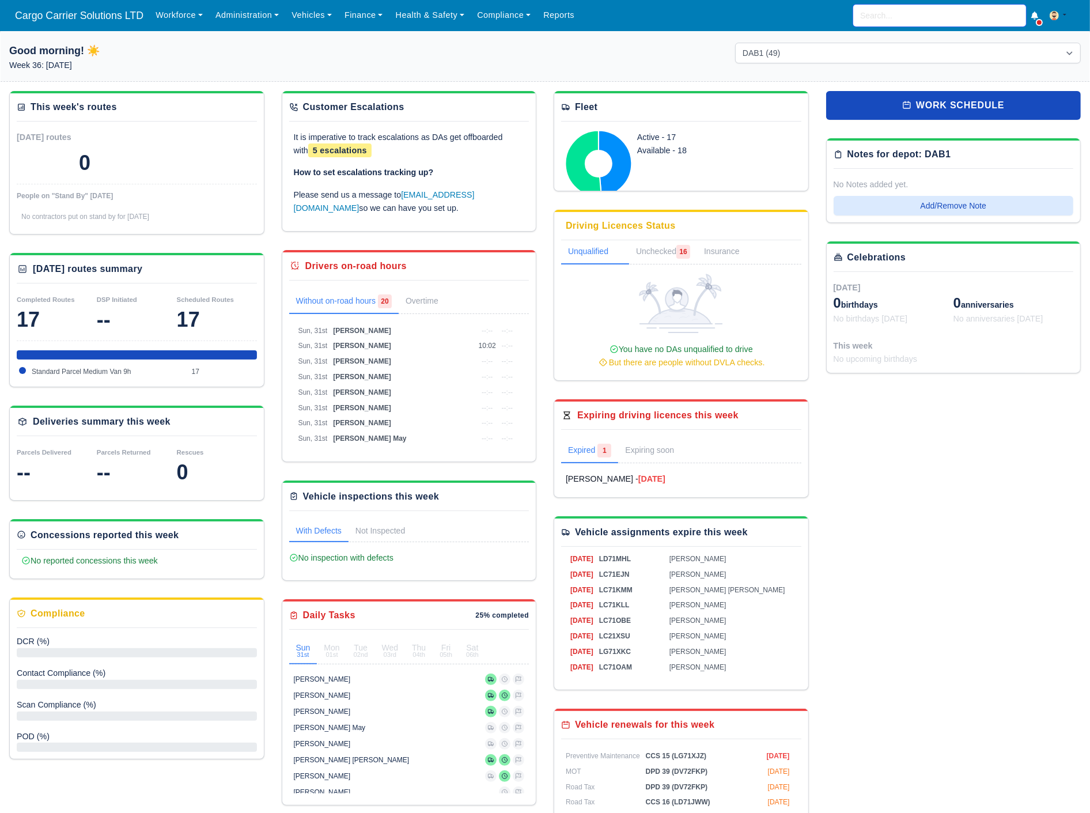
click at [891, 13] on input "search" at bounding box center [939, 16] width 173 height 22
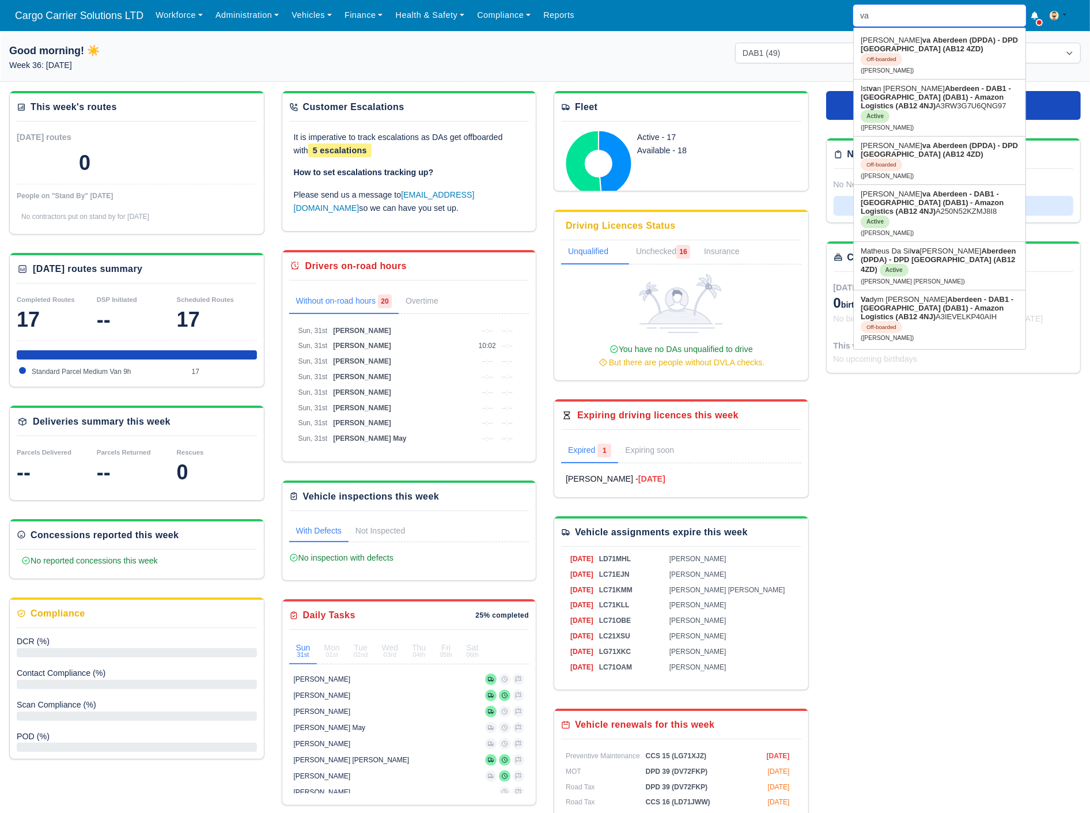
type input "vad"
type input "vadym Demchenko"
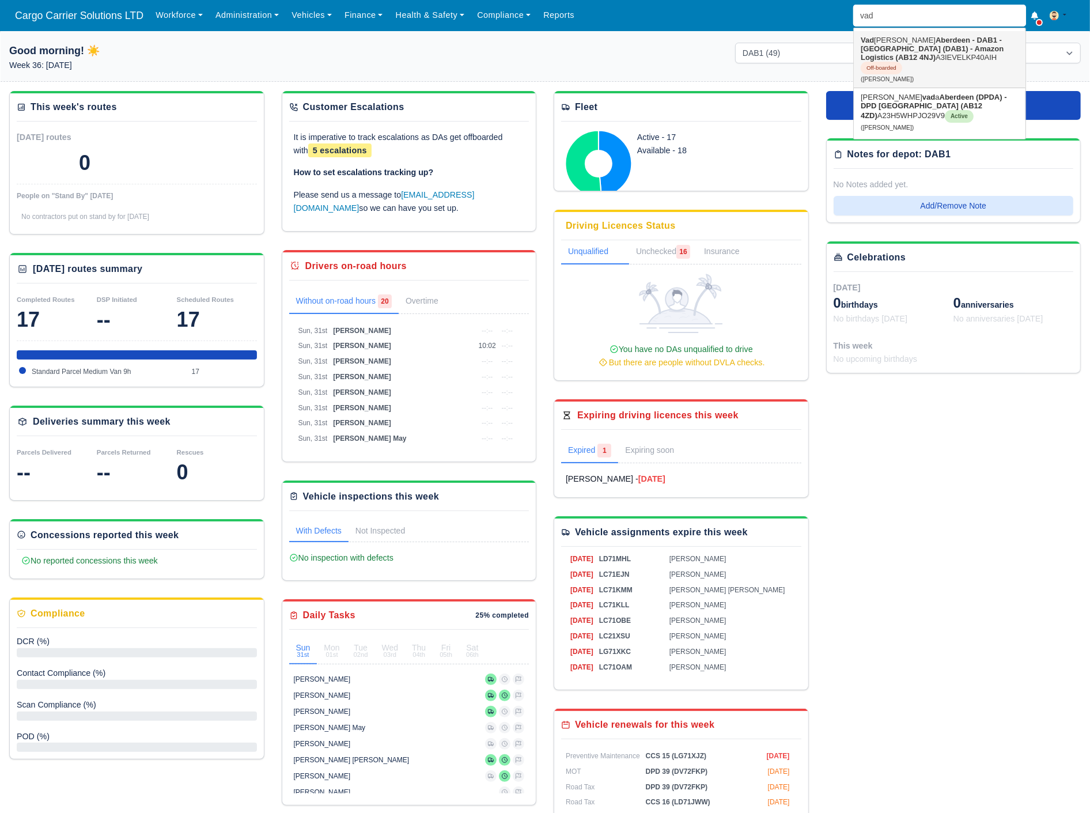
click at [909, 59] on link "Vad ym Demchenko Aberdeen - DAB1 - Aberdeen (DAB1) - Amazon Logistics (AB12 4NJ…" at bounding box center [940, 59] width 172 height 56
type input "Vadym Demchenko"
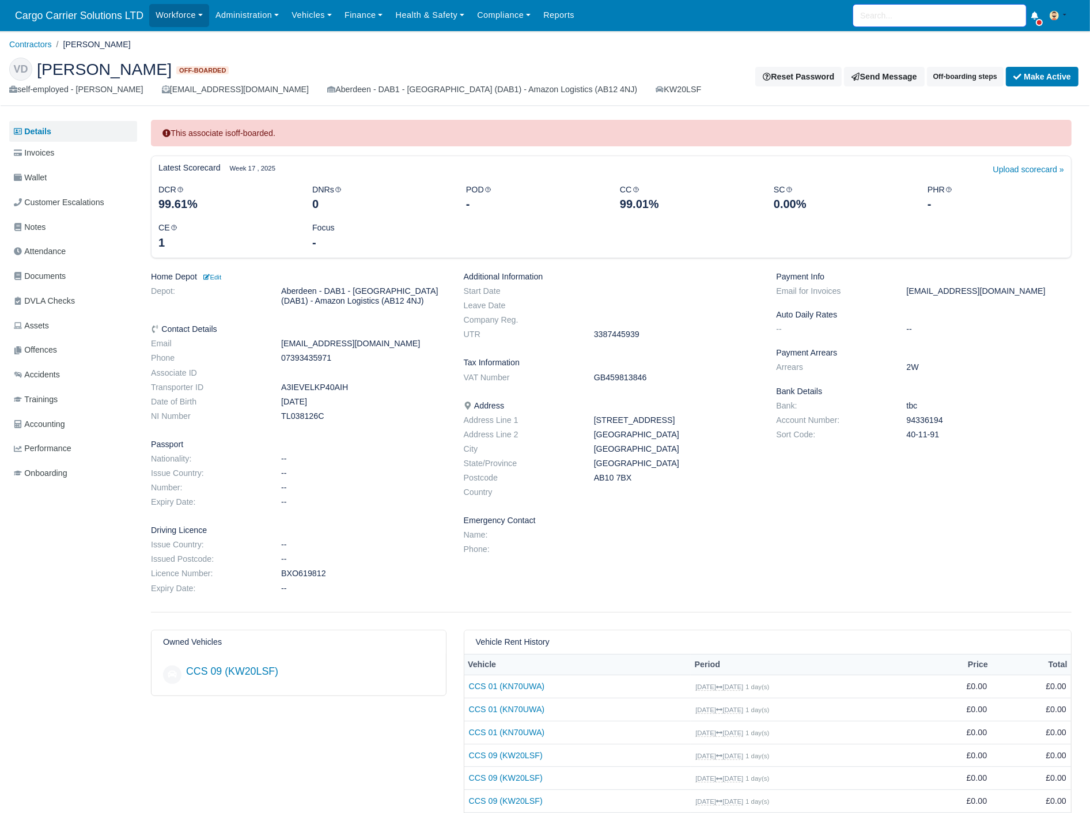
click at [892, 16] on input "search" at bounding box center [939, 16] width 173 height 22
type input "marc"
type input "[PERSON_NAME]"
type input "marco"
type input "[PERSON_NAME]"
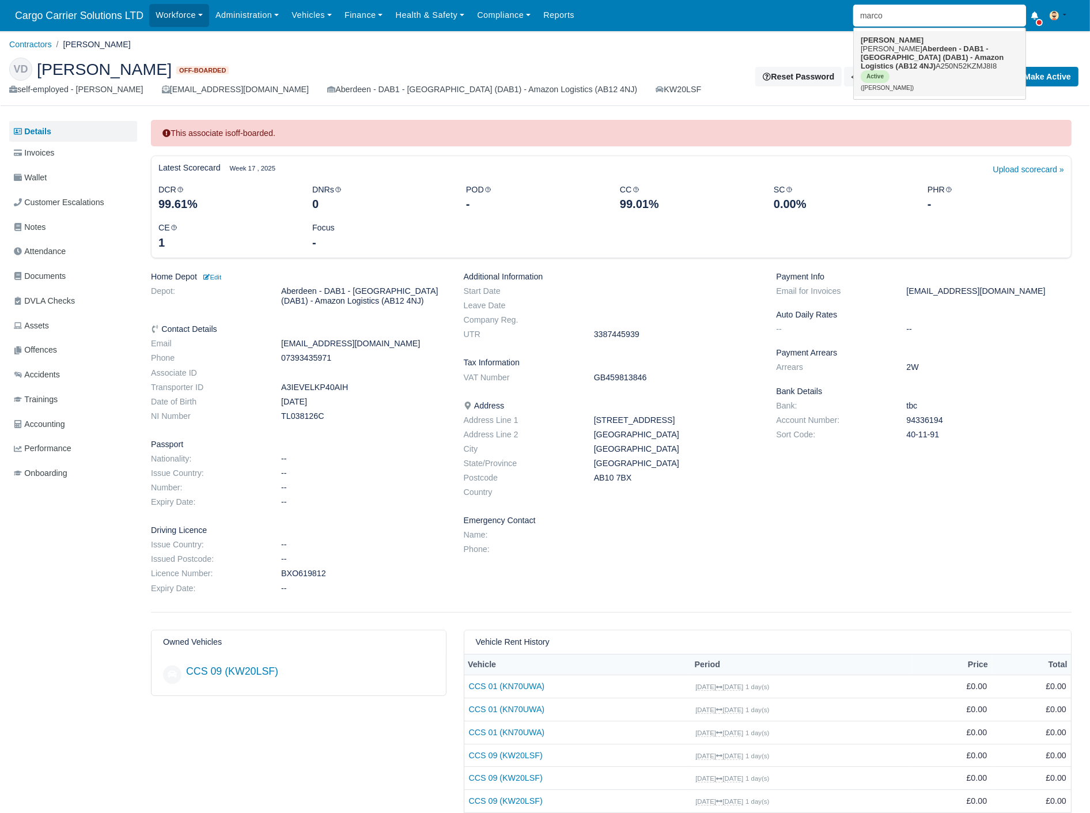
click at [890, 44] on strong "Aberdeen - DAB1 - [GEOGRAPHIC_DATA] (DAB1) - Amazon Logistics (AB12 4NJ)" at bounding box center [932, 57] width 143 height 26
type input "[PERSON_NAME]"
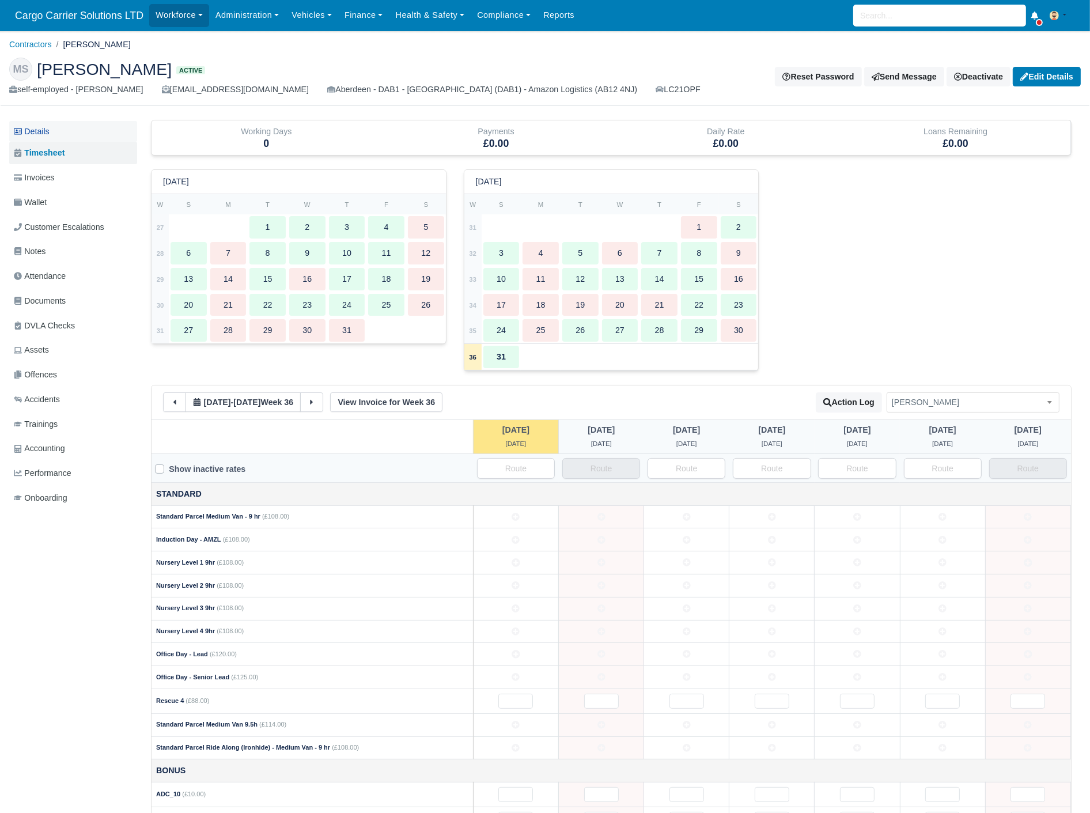
click at [29, 121] on link "Details" at bounding box center [73, 131] width 128 height 21
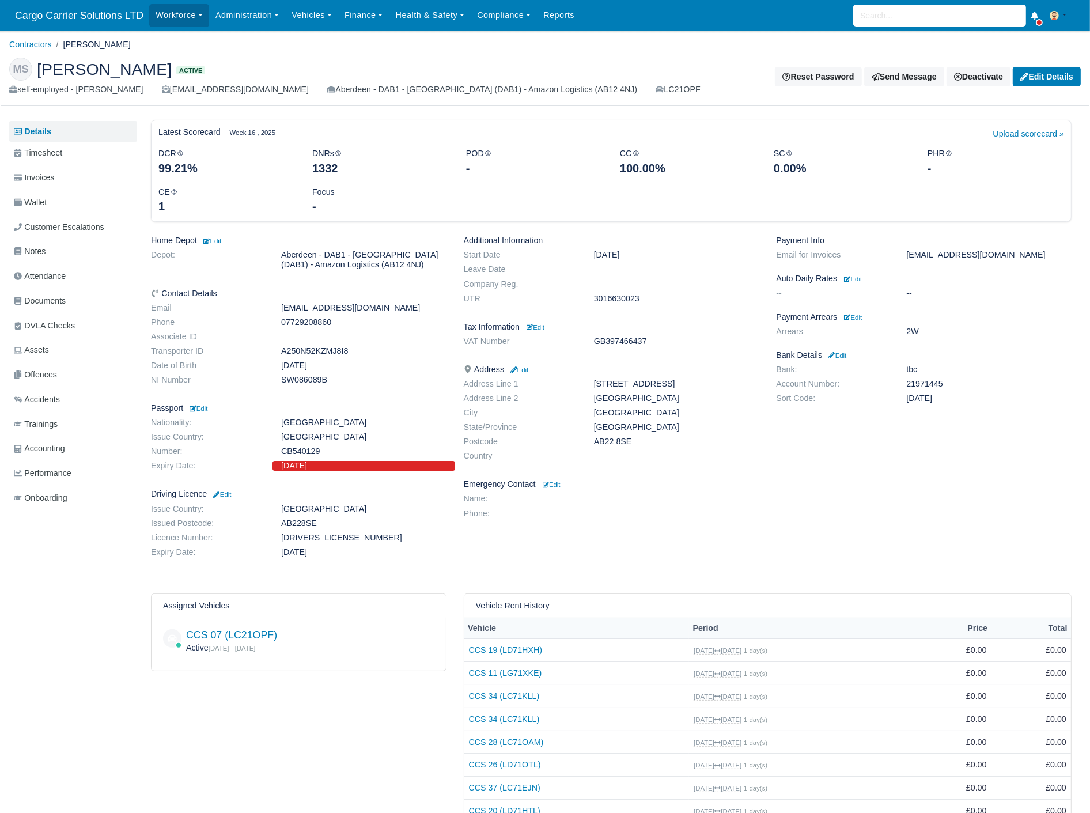
click at [118, 75] on span "[PERSON_NAME]" at bounding box center [104, 69] width 135 height 16
drag, startPoint x: 146, startPoint y: 75, endPoint x: 43, endPoint y: 79, distance: 103.8
click at [43, 79] on h2 "MS Marco Da Silva Active" at bounding box center [359, 69] width 701 height 23
copy span "[PERSON_NAME]"
drag, startPoint x: 327, startPoint y: 328, endPoint x: 275, endPoint y: 324, distance: 52.1
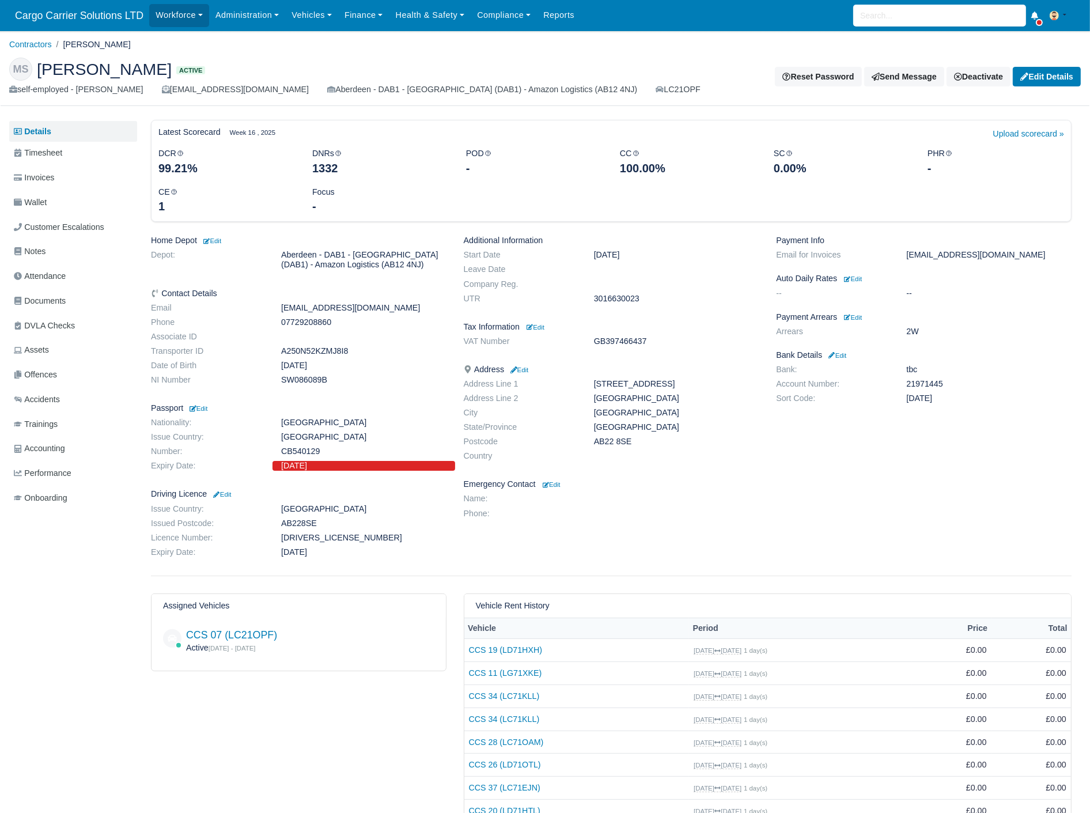
click at [275, 324] on dl "Email marco.d.dasilva98@gmail.com Phone 07729208860 Associate ID Transporter ID…" at bounding box center [298, 346] width 313 height 86
click at [328, 324] on dd "07729208860" at bounding box center [364, 322] width 183 height 10
drag, startPoint x: 251, startPoint y: 325, endPoint x: 237, endPoint y: 325, distance: 13.3
click at [237, 325] on dl "Email marco.d.dasilva98@gmail.com Phone 07729208860 Associate ID Transporter ID…" at bounding box center [298, 346] width 313 height 86
copy dl "07729208860"
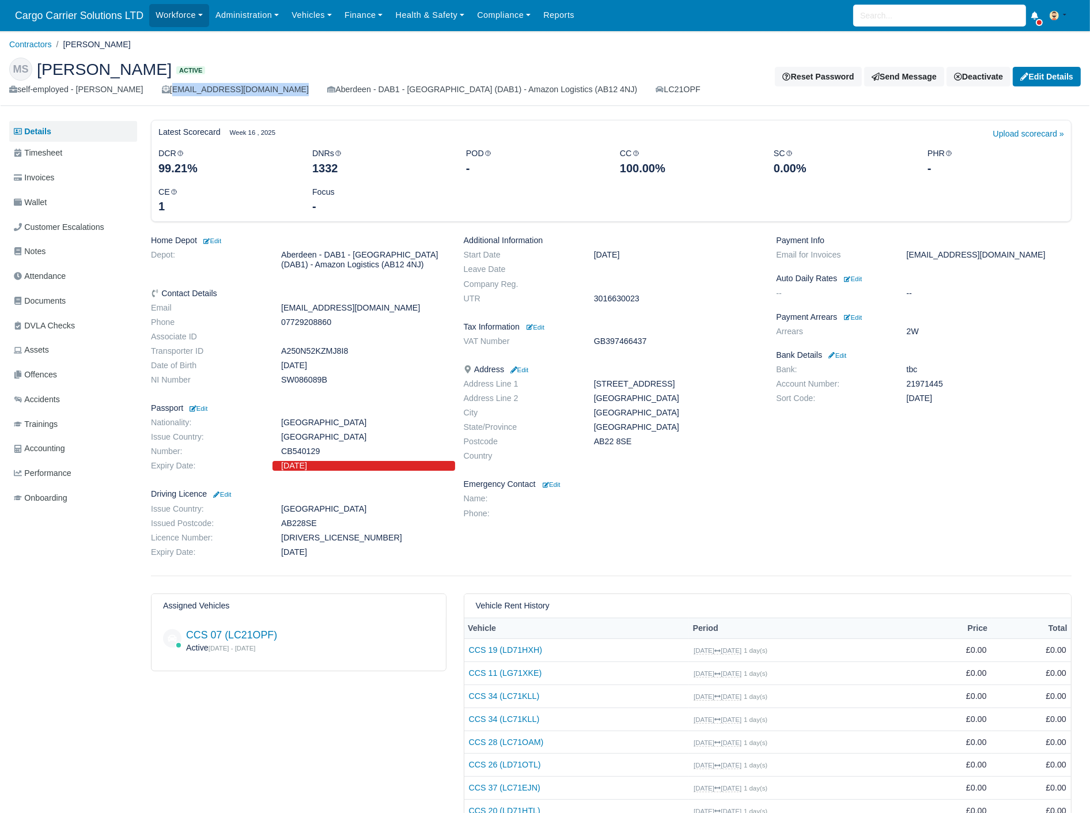
drag, startPoint x: 274, startPoint y: 89, endPoint x: 163, endPoint y: 90, distance: 111.2
click at [163, 90] on div "self-employed - Marco Da Silva marco.d.dasilva98@gmail.com Aberdeen - DAB1 - Ab…" at bounding box center [359, 89] width 701 height 13
copy div "[EMAIL_ADDRESS][DOMAIN_NAME]"
drag, startPoint x: 145, startPoint y: 72, endPoint x: 41, endPoint y: 77, distance: 103.8
click at [41, 77] on span "[PERSON_NAME]" at bounding box center [104, 69] width 135 height 16
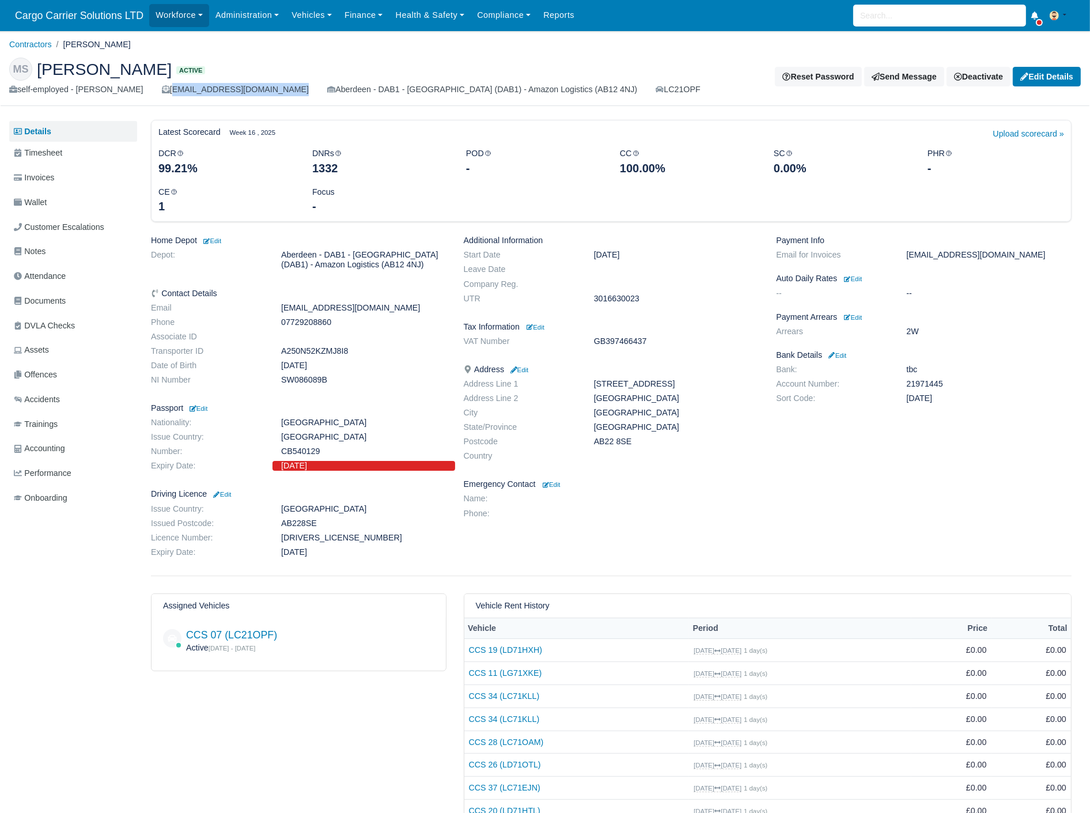
copy span "[PERSON_NAME]"
click at [607, 298] on dd "3016630023" at bounding box center [676, 299] width 183 height 10
copy dd "3016630023"
drag, startPoint x: 680, startPoint y: 388, endPoint x: 594, endPoint y: 388, distance: 86.4
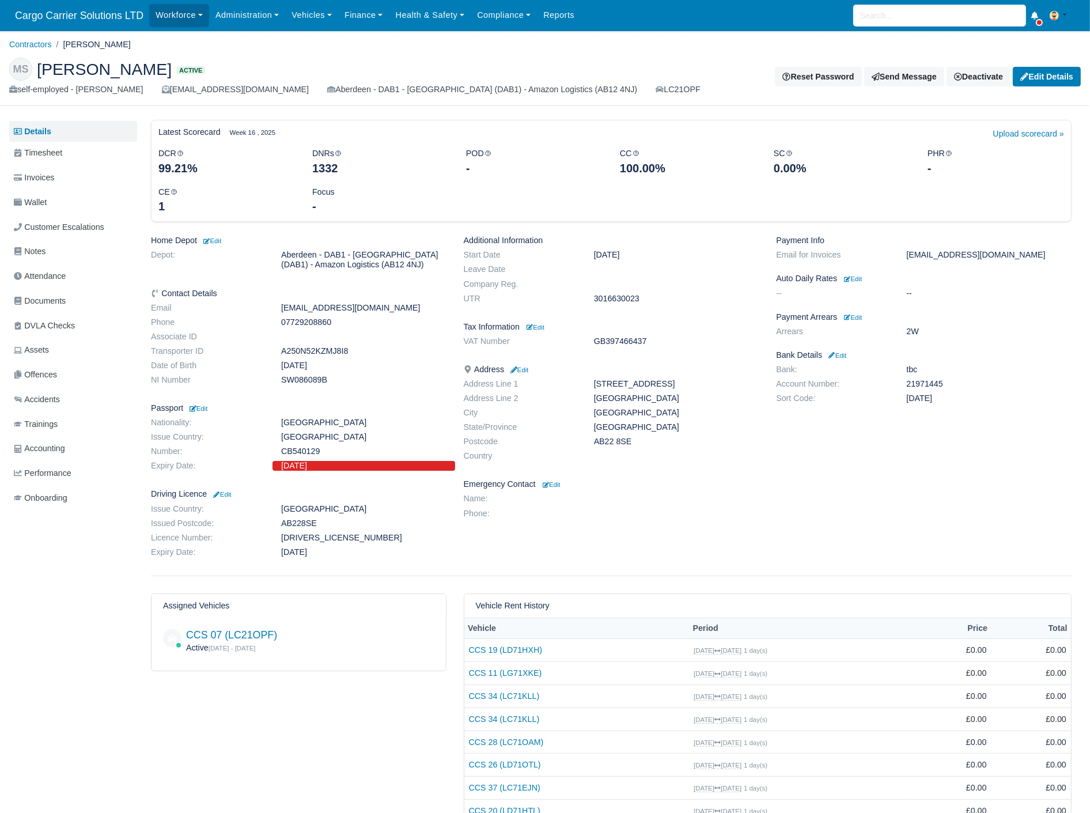
click at [594, 388] on dd "[STREET_ADDRESS]" at bounding box center [676, 384] width 183 height 10
copy dd "[STREET_ADDRESS]"
click at [621, 398] on dd "[GEOGRAPHIC_DATA]" at bounding box center [676, 399] width 183 height 10
copy dd "[GEOGRAPHIC_DATA]"
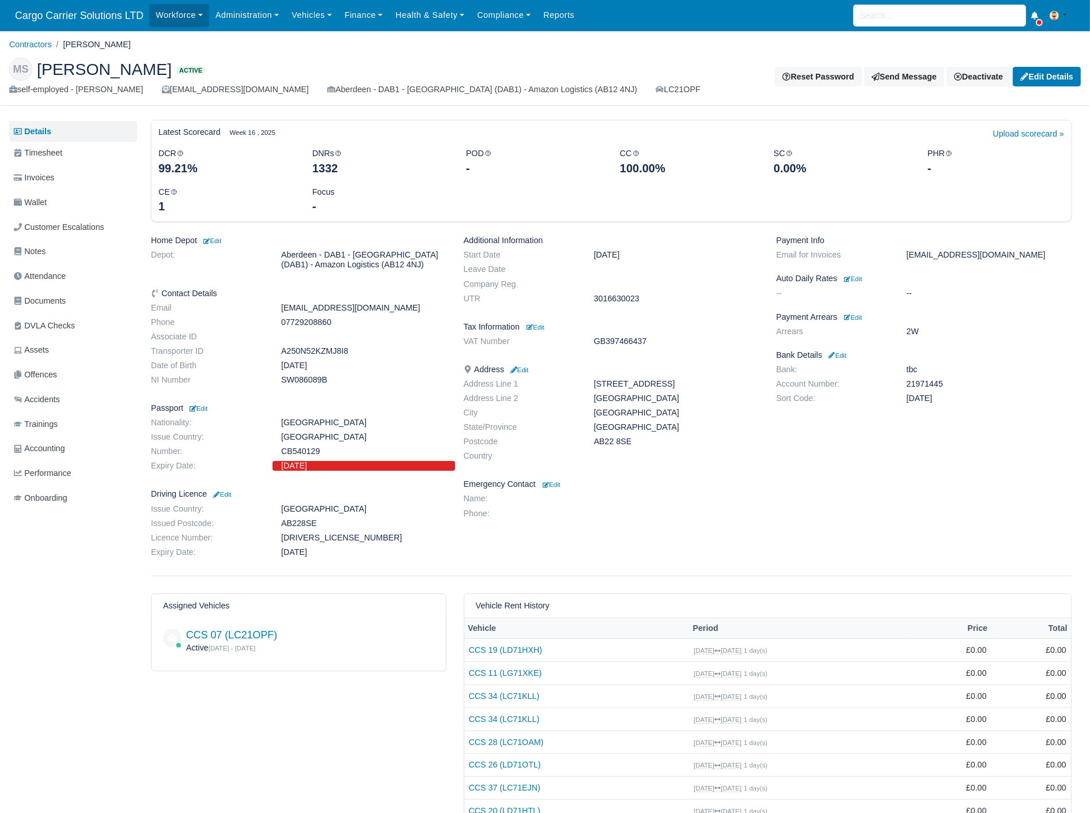
drag, startPoint x: 632, startPoint y: 445, endPoint x: 583, endPoint y: 445, distance: 49.0
click at [583, 445] on dl "Address Line 1 5 Collieston Avenue Address Line 2 Aberdeenshire City Aberdeensh…" at bounding box center [611, 422] width 313 height 86
copy dl "AB22 8SE"
click at [39, 300] on span "Documents" at bounding box center [40, 300] width 52 height 13
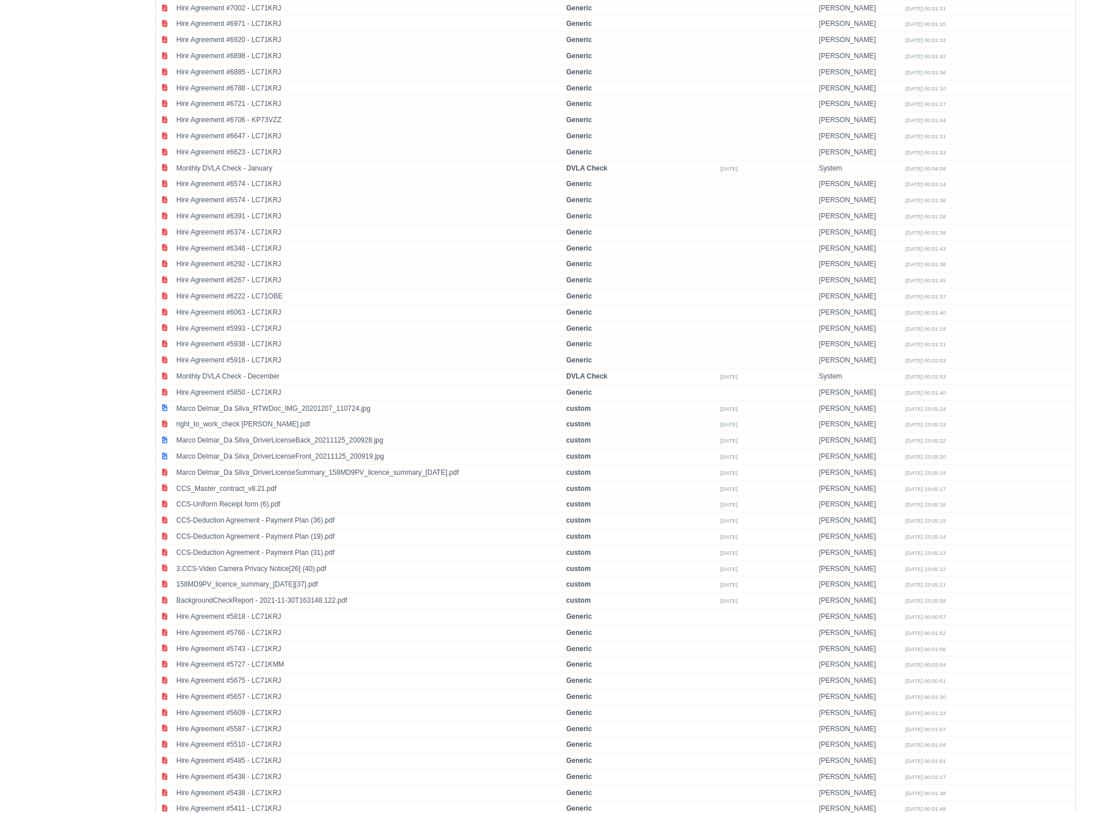
scroll to position [1601, 0]
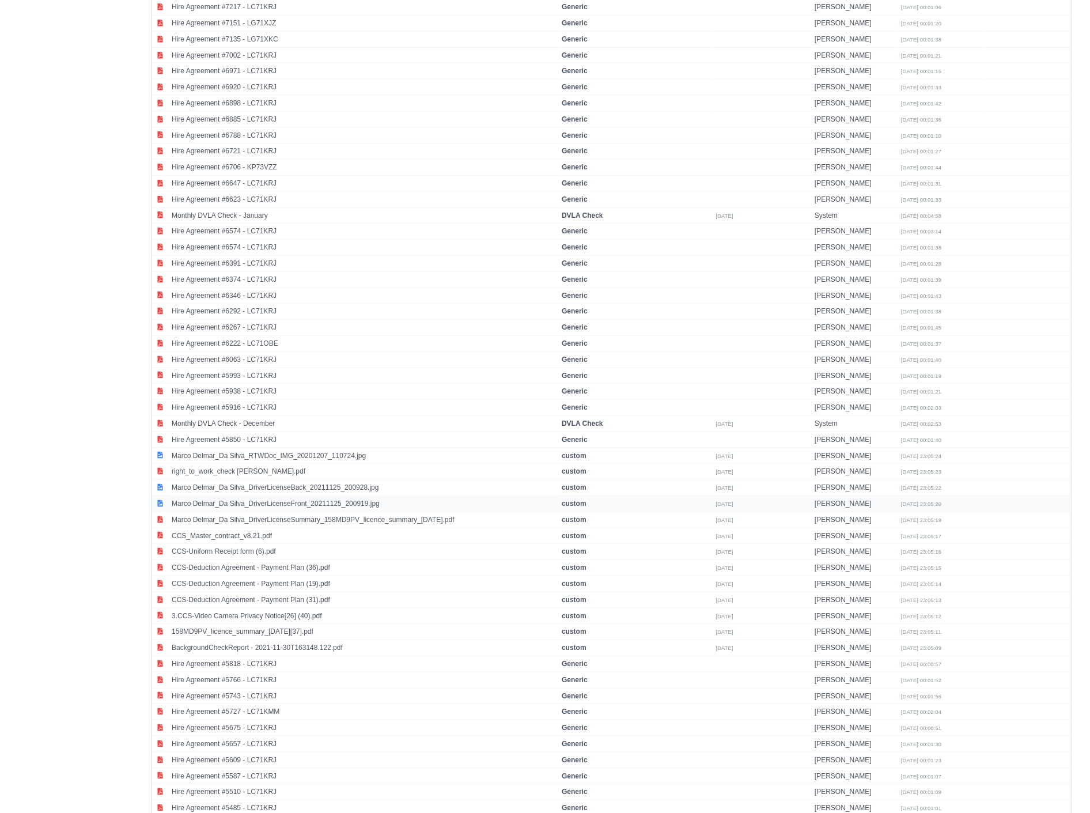
click at [282, 507] on td "Marco Delmar_Da Silva_DriverLicenseFront_20211125_200919.jpg" at bounding box center [364, 504] width 390 height 16
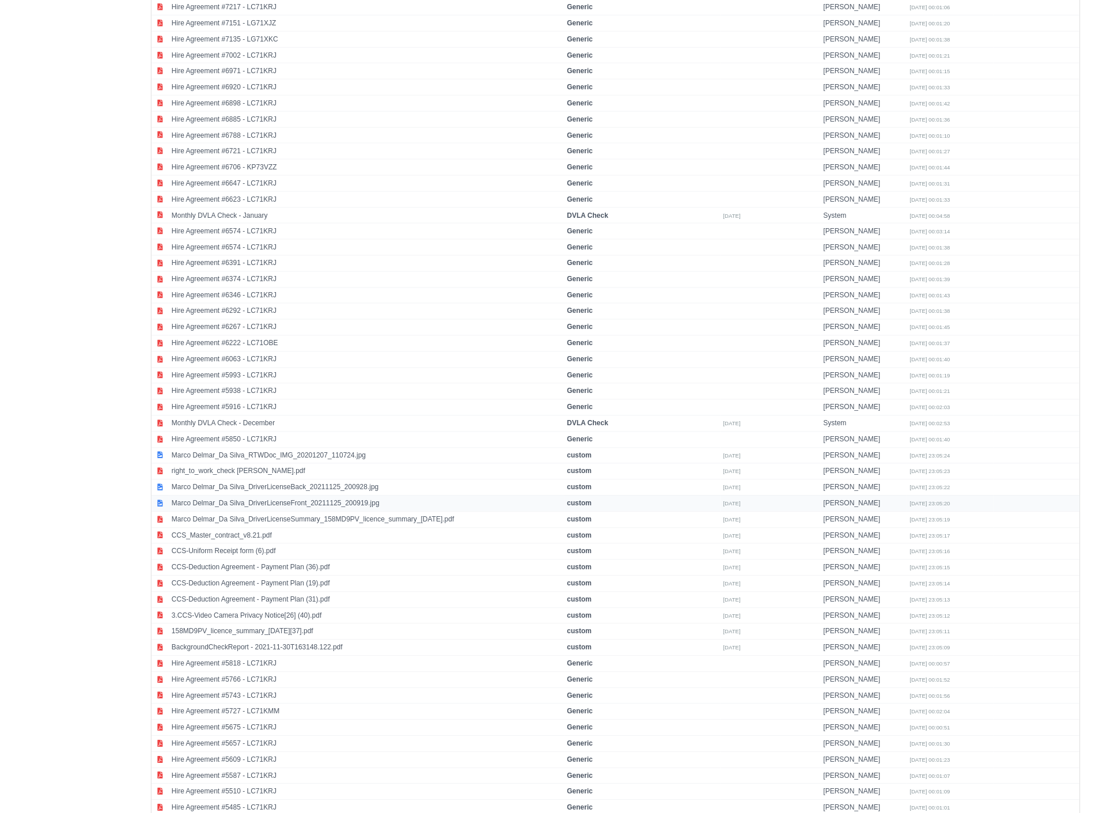
select select "custom"
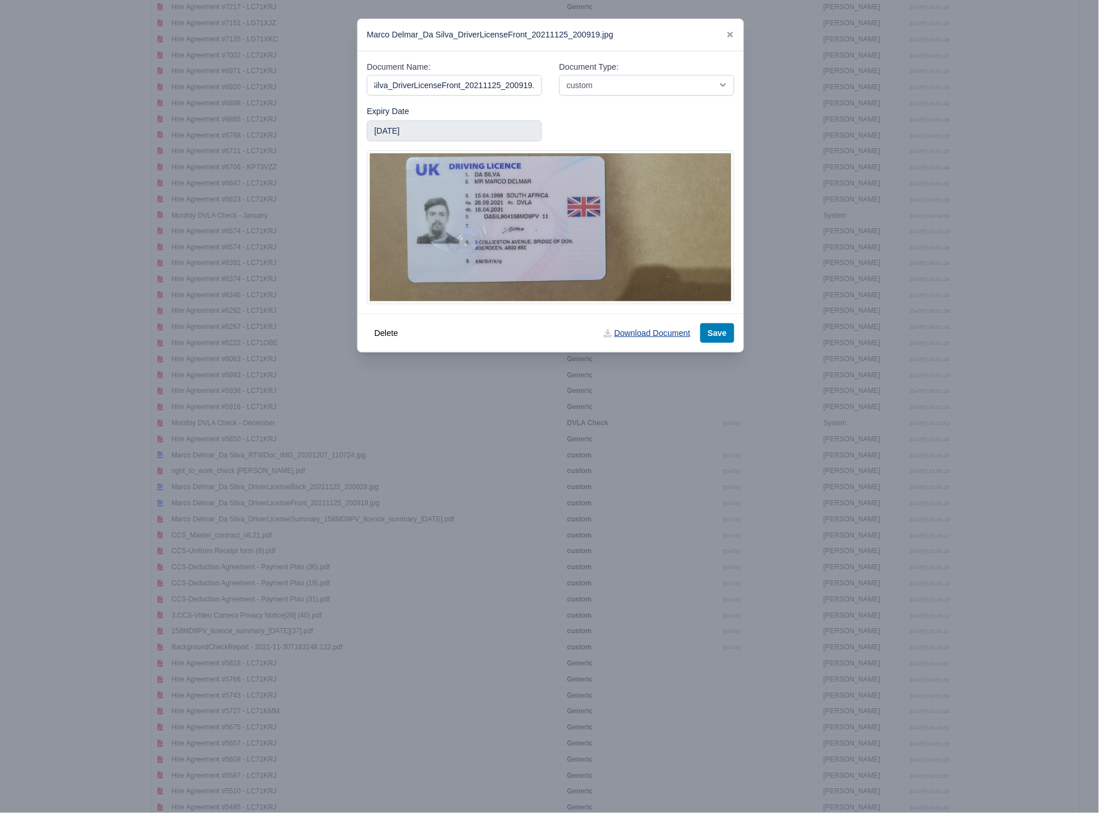
scroll to position [0, 0]
click at [634, 337] on link "Download Document" at bounding box center [646, 333] width 101 height 20
click at [728, 35] on icon at bounding box center [731, 35] width 8 height 8
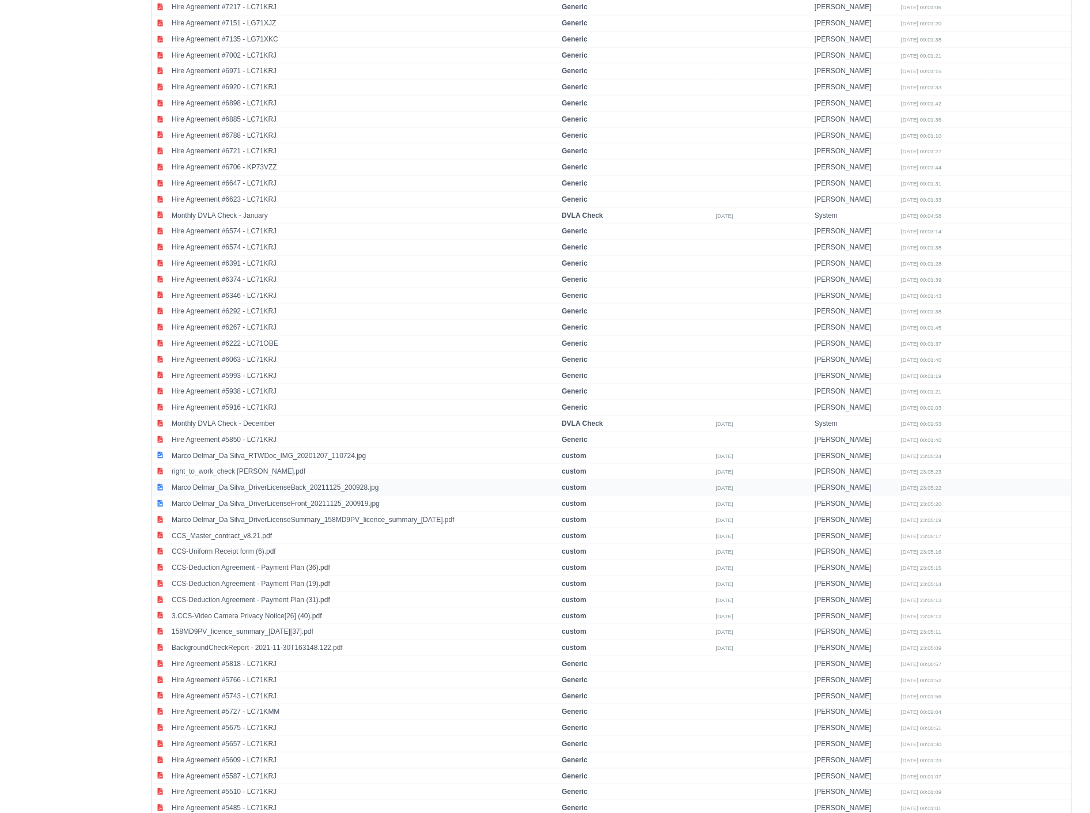
click at [271, 490] on td "Marco Delmar_Da Silva_DriverLicenseBack_20211125_200928.jpg" at bounding box center [364, 488] width 390 height 16
select select "custom"
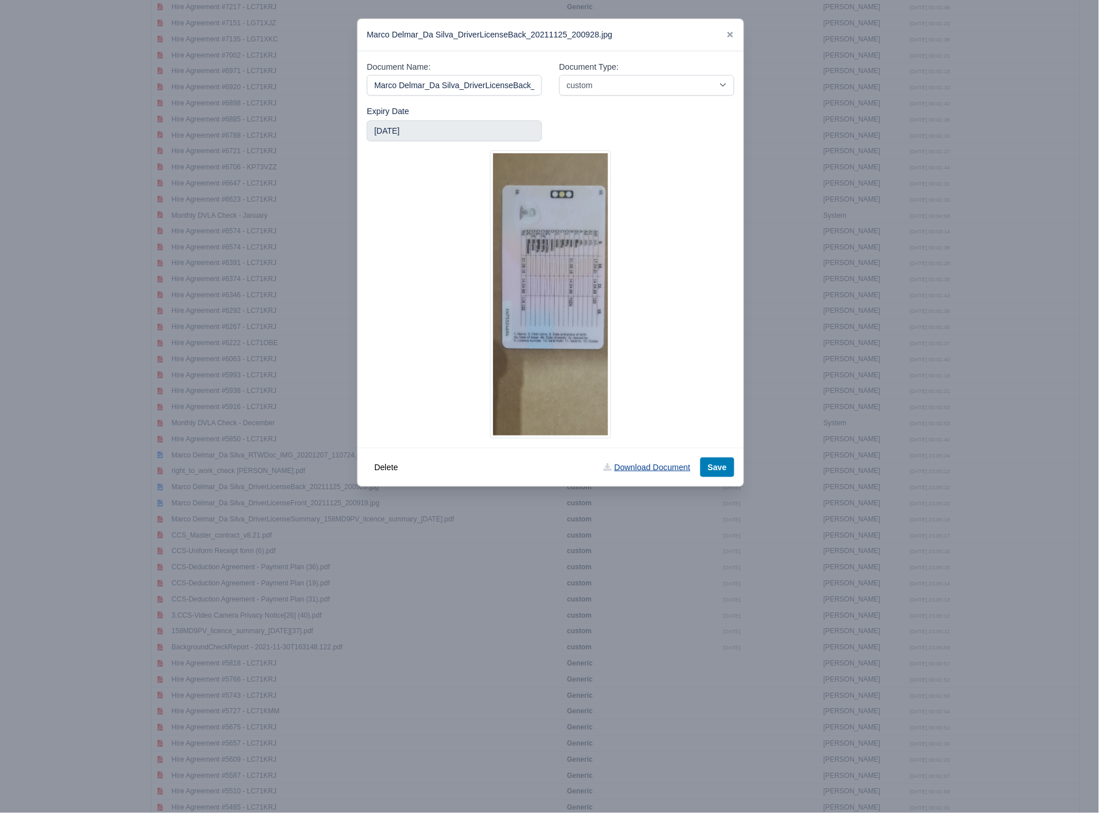
click at [663, 464] on link "Download Document" at bounding box center [646, 468] width 101 height 20
click at [729, 32] on icon at bounding box center [731, 35] width 8 height 8
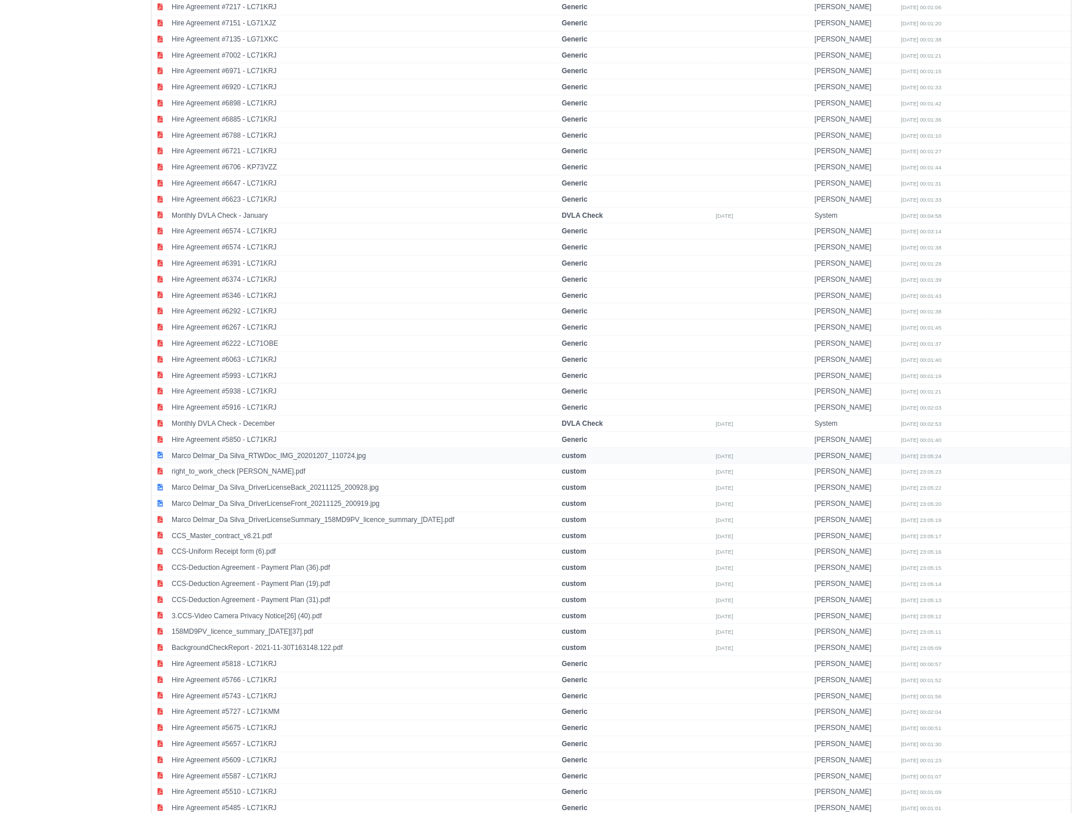
click at [335, 464] on td "Marco Delmar_Da Silva_RTWDoc_IMG_20201207_110724.jpg" at bounding box center [364, 456] width 390 height 16
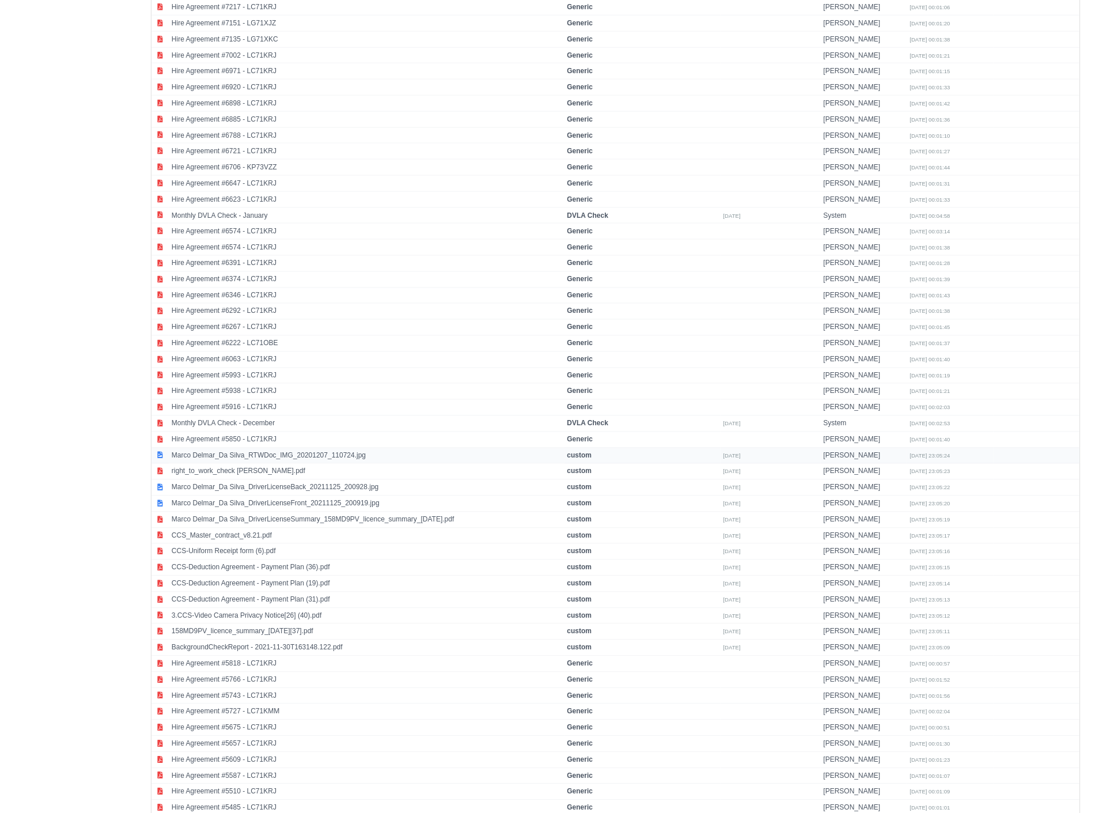
select select "custom"
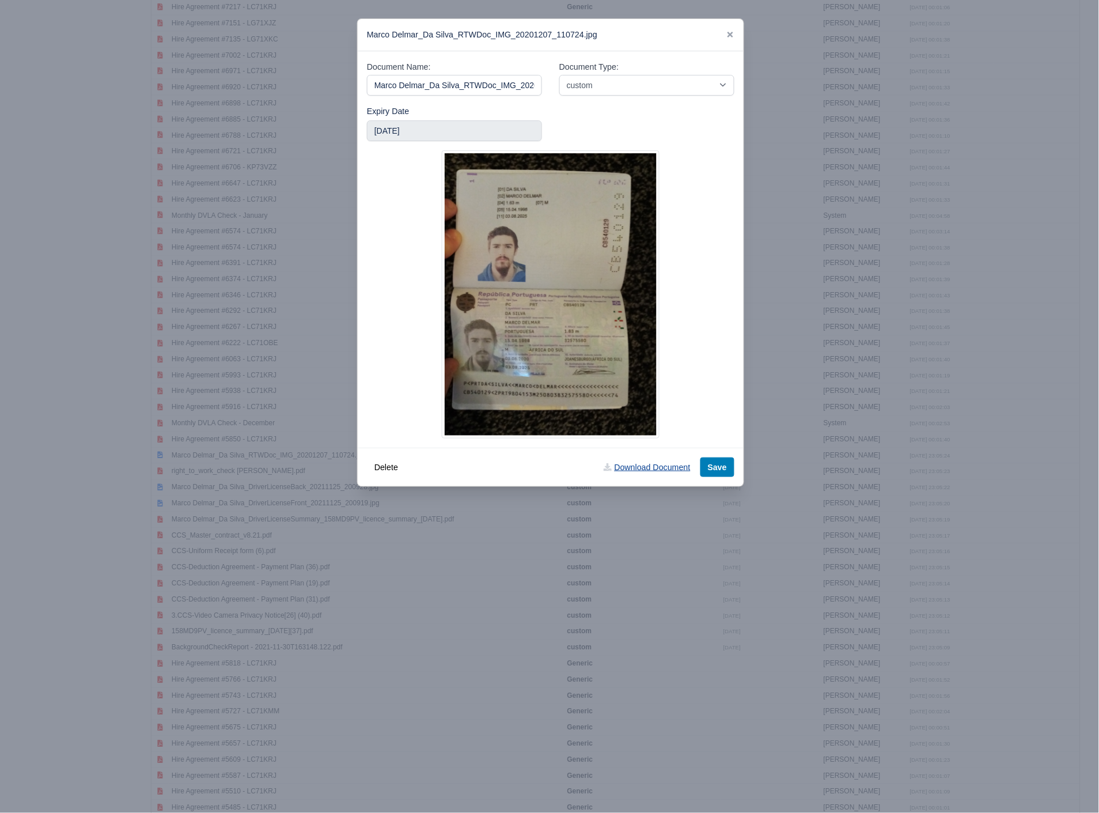
click at [638, 464] on link "Download Document" at bounding box center [646, 468] width 101 height 20
click at [732, 32] on icon at bounding box center [731, 35] width 8 height 8
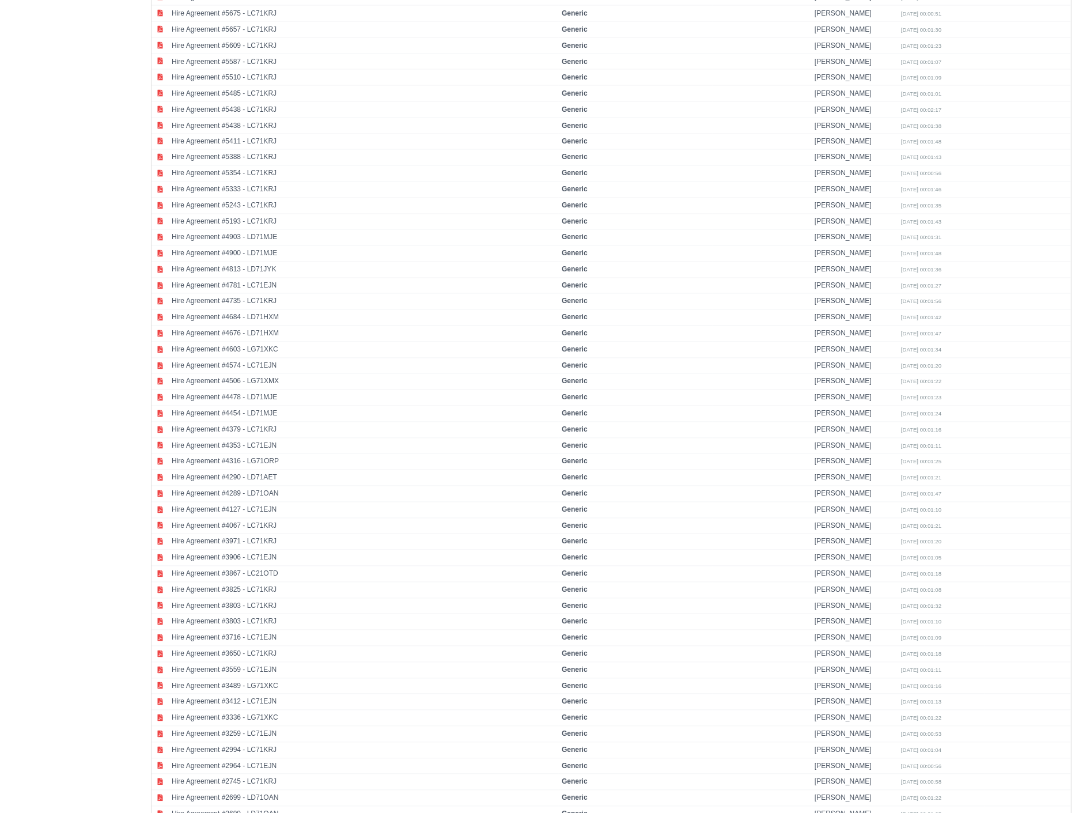
scroll to position [1920, 0]
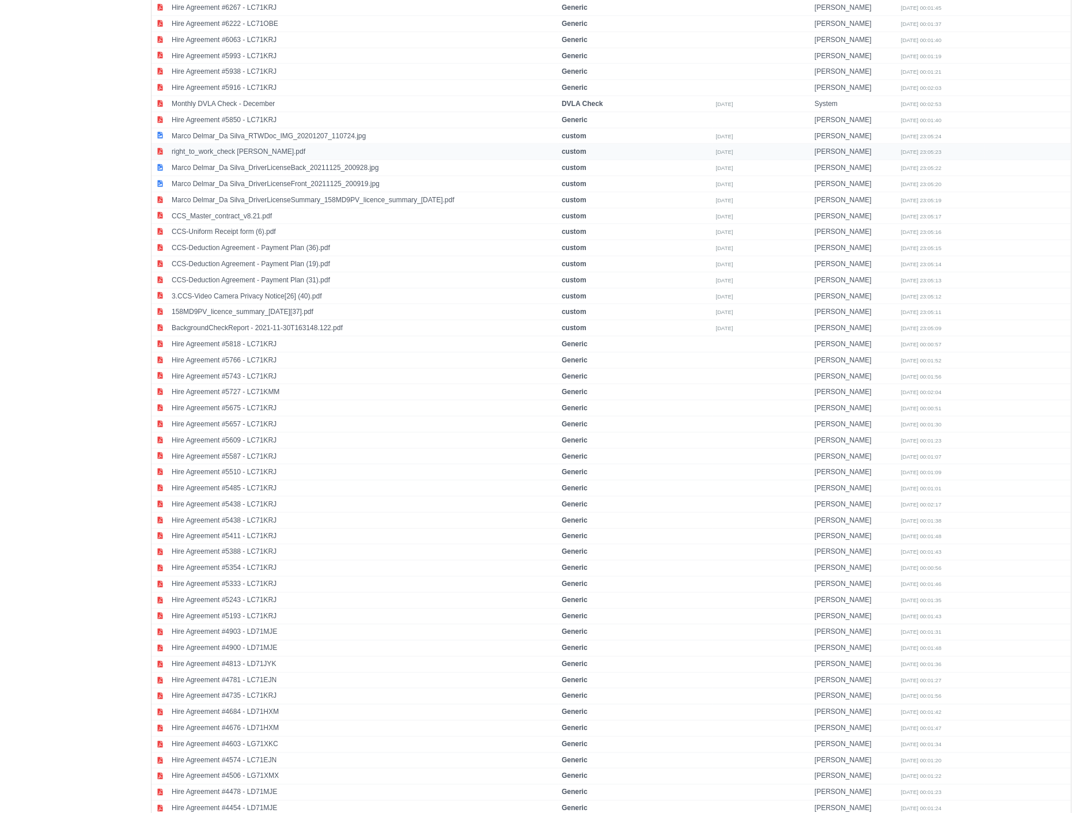
click at [262, 160] on td "right_to_work_check M DA SILVA.pdf" at bounding box center [364, 152] width 390 height 16
select select "custom"
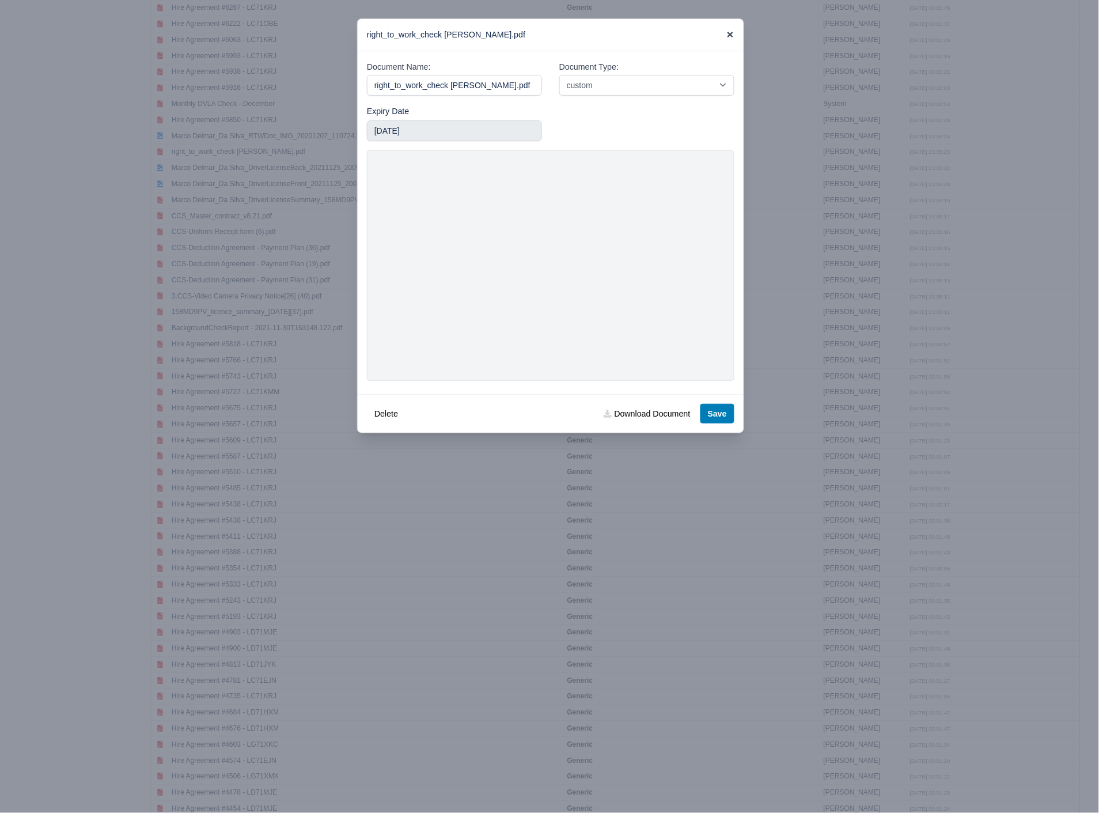
click at [732, 33] on icon at bounding box center [731, 35] width 6 height 6
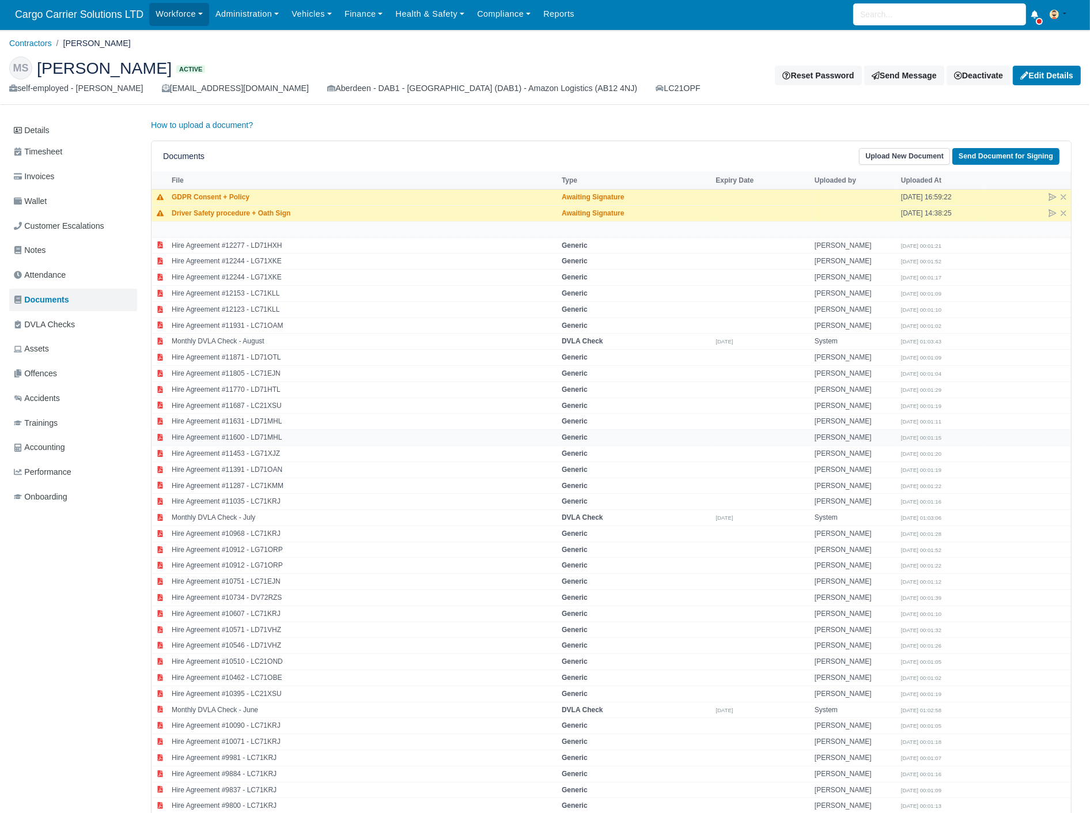
scroll to position [0, 0]
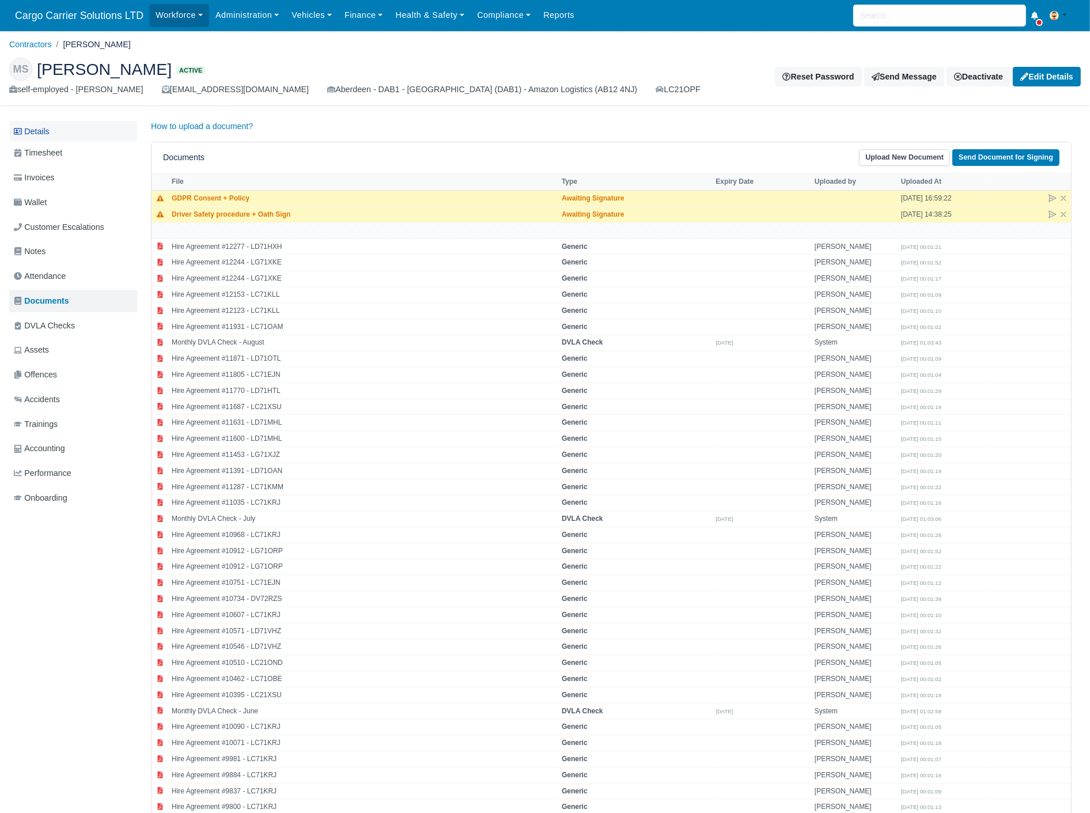
click at [48, 125] on link "Details" at bounding box center [73, 131] width 128 height 21
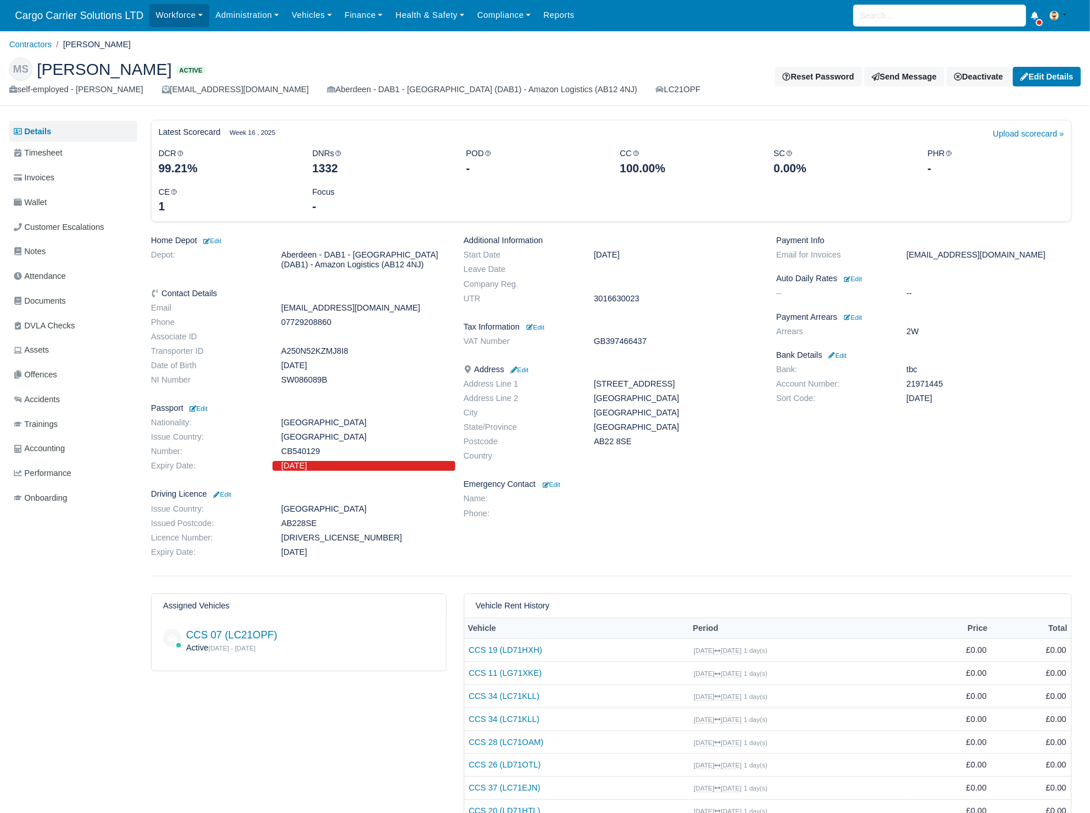
click at [301, 381] on dd "SW086089B" at bounding box center [364, 380] width 183 height 10
copy dd "SW086089B"
click at [617, 300] on dd "3016630023" at bounding box center [676, 299] width 183 height 10
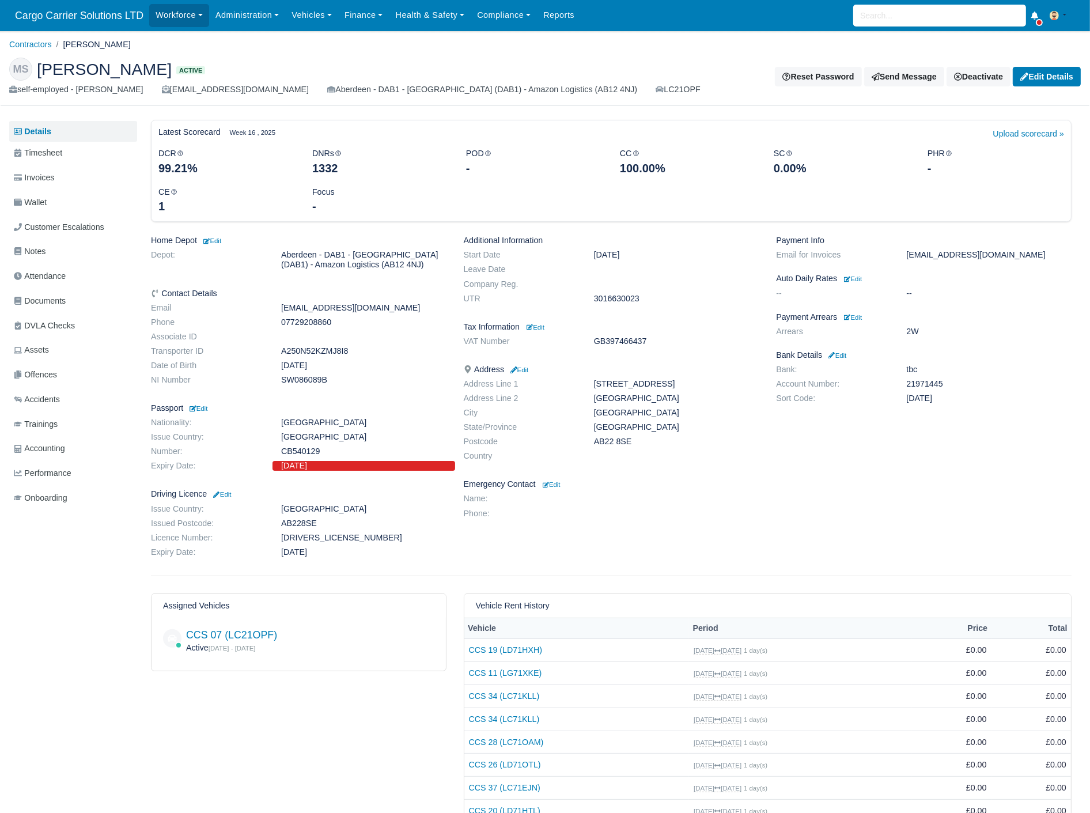
copy dd "3016630023"
click at [920, 380] on dd "21971445" at bounding box center [989, 384] width 183 height 10
copy dd "21971445"
click at [909, 395] on dd "07-08-06" at bounding box center [989, 399] width 183 height 10
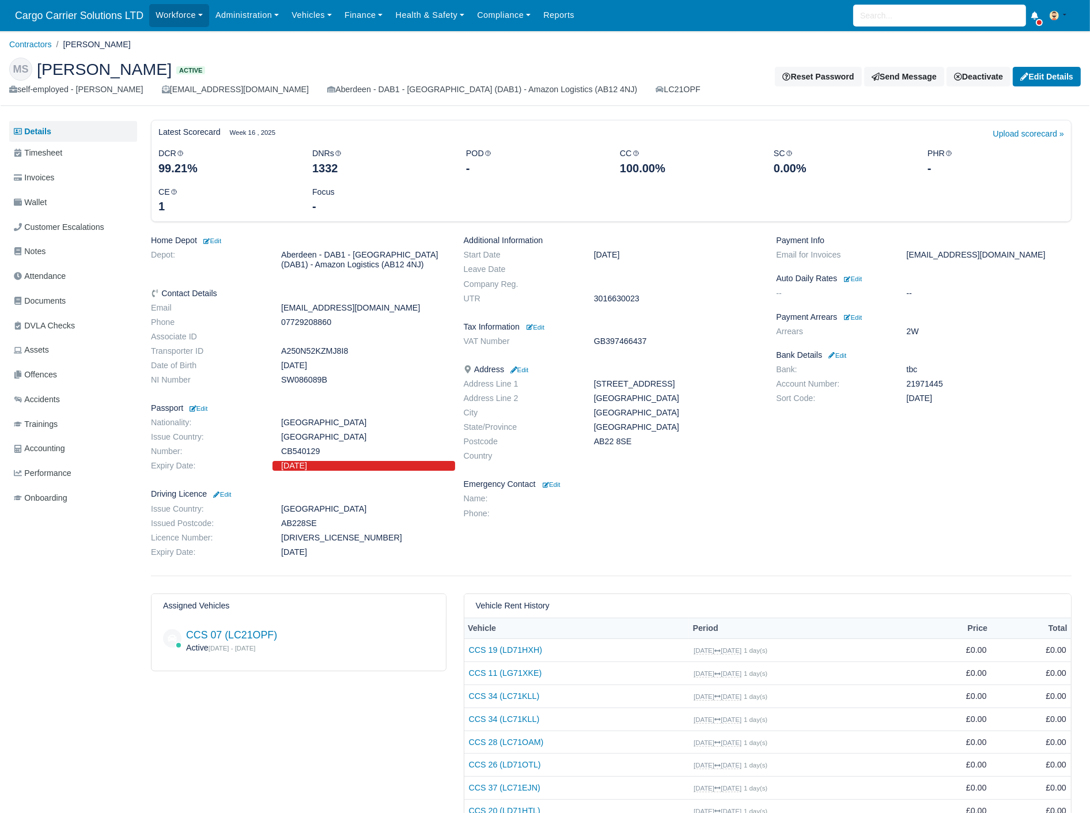
click at [909, 395] on dd "07-08-06" at bounding box center [989, 399] width 183 height 10
copy div "07-08-06"
click at [30, 293] on link "Documents" at bounding box center [73, 301] width 128 height 22
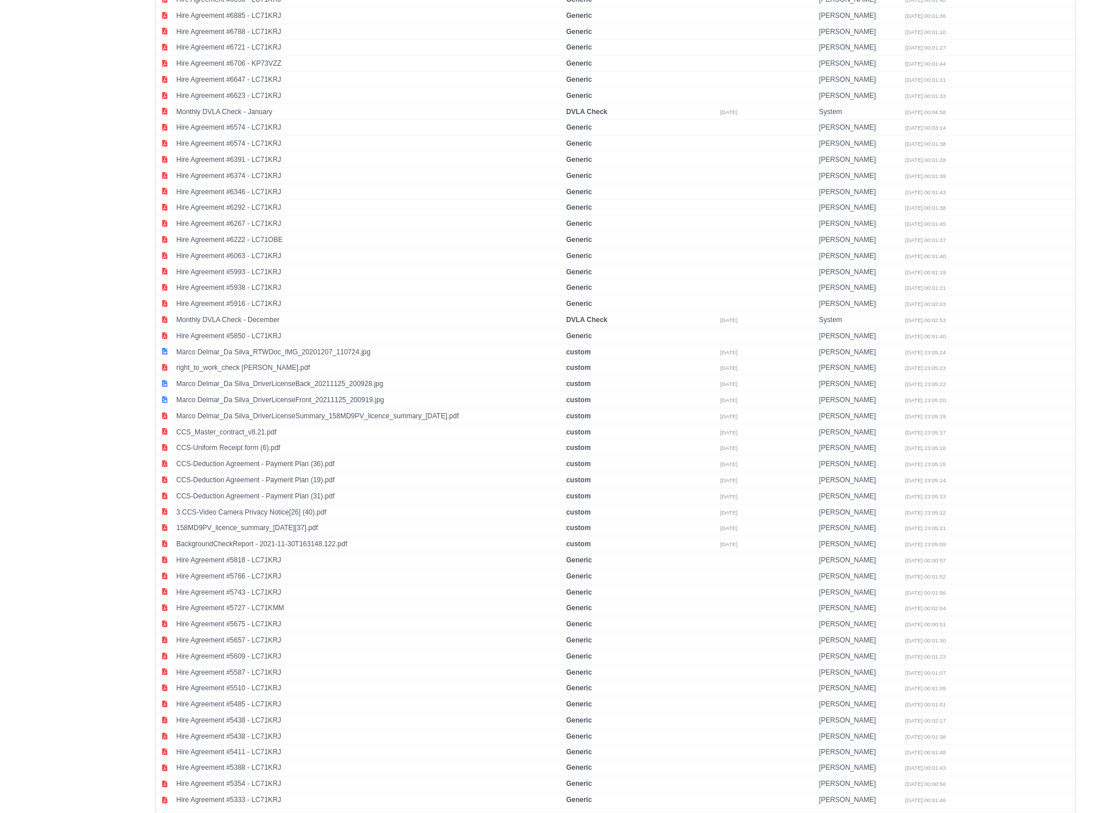
scroll to position [1707, 0]
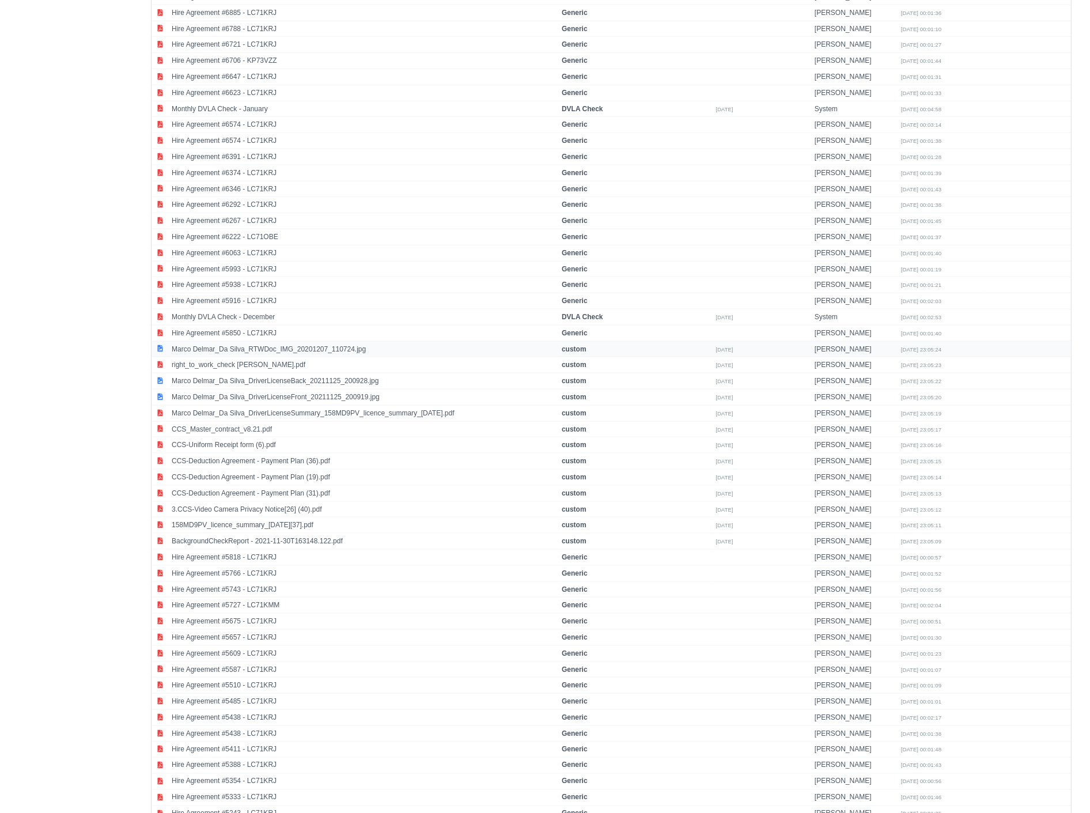
click at [269, 356] on td "Marco Delmar_Da Silva_RTWDoc_IMG_20201207_110724.jpg" at bounding box center [364, 349] width 390 height 16
select select "custom"
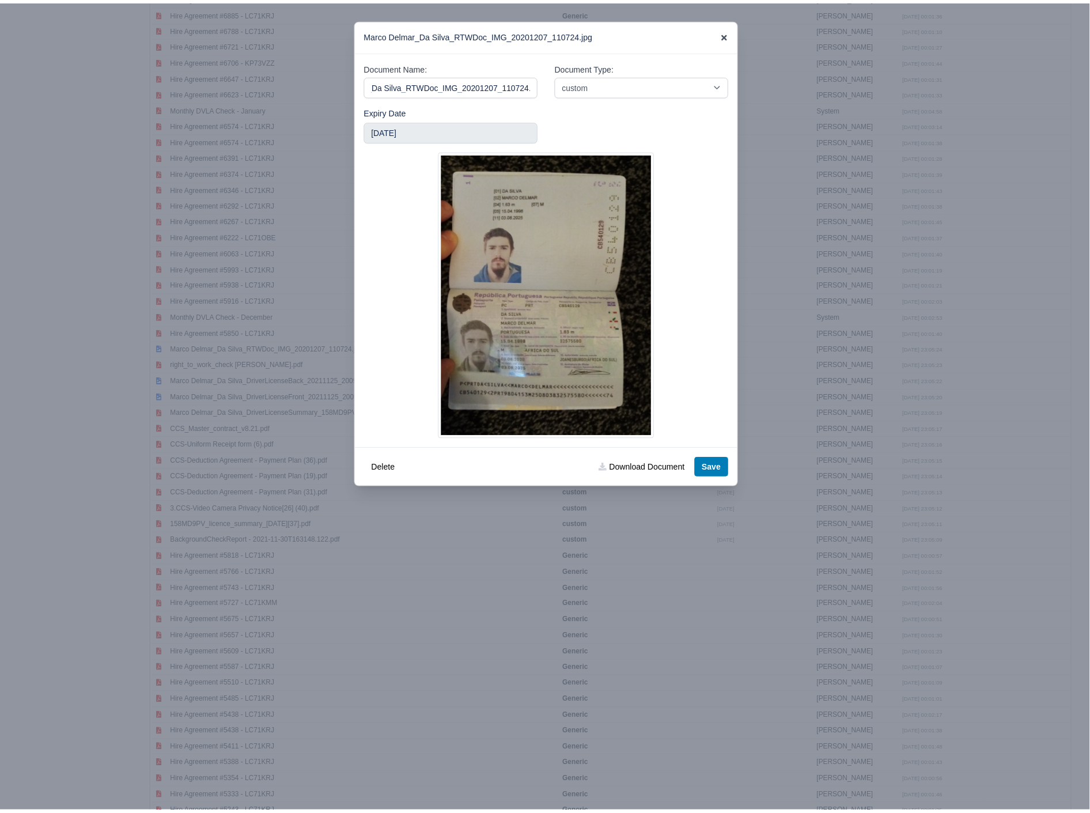
scroll to position [0, 0]
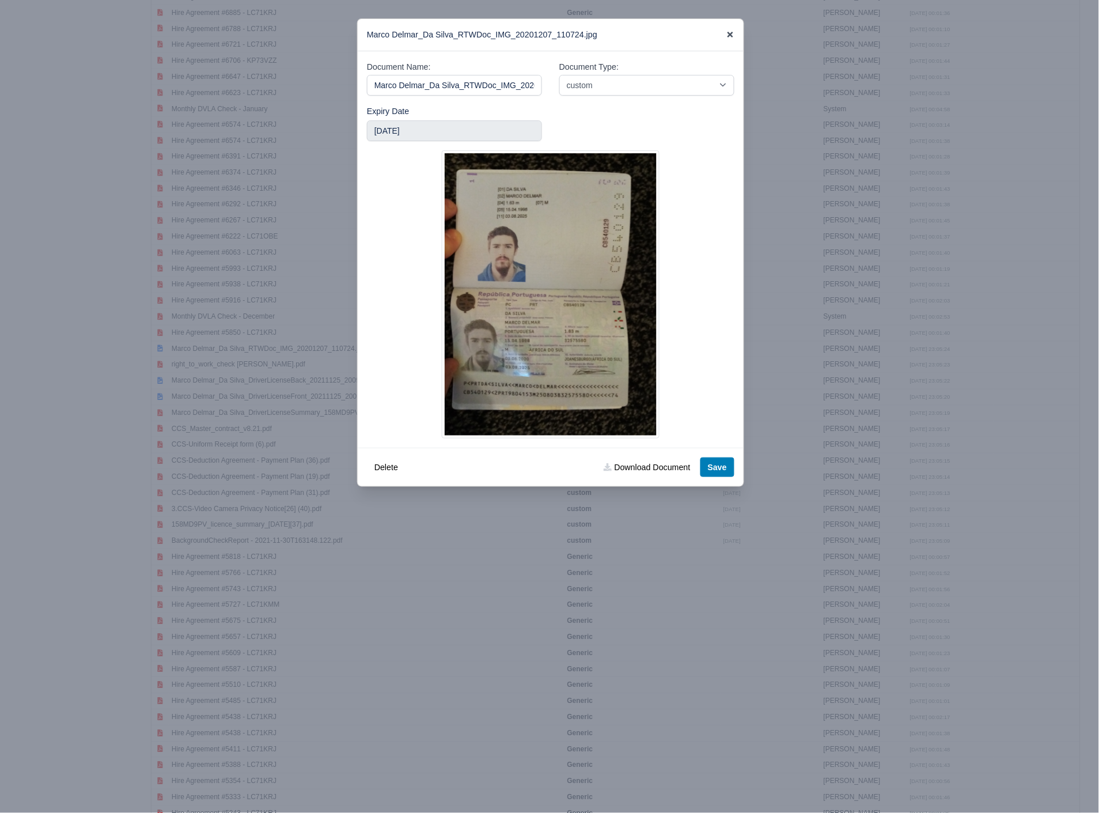
click at [728, 37] on icon at bounding box center [731, 35] width 6 height 6
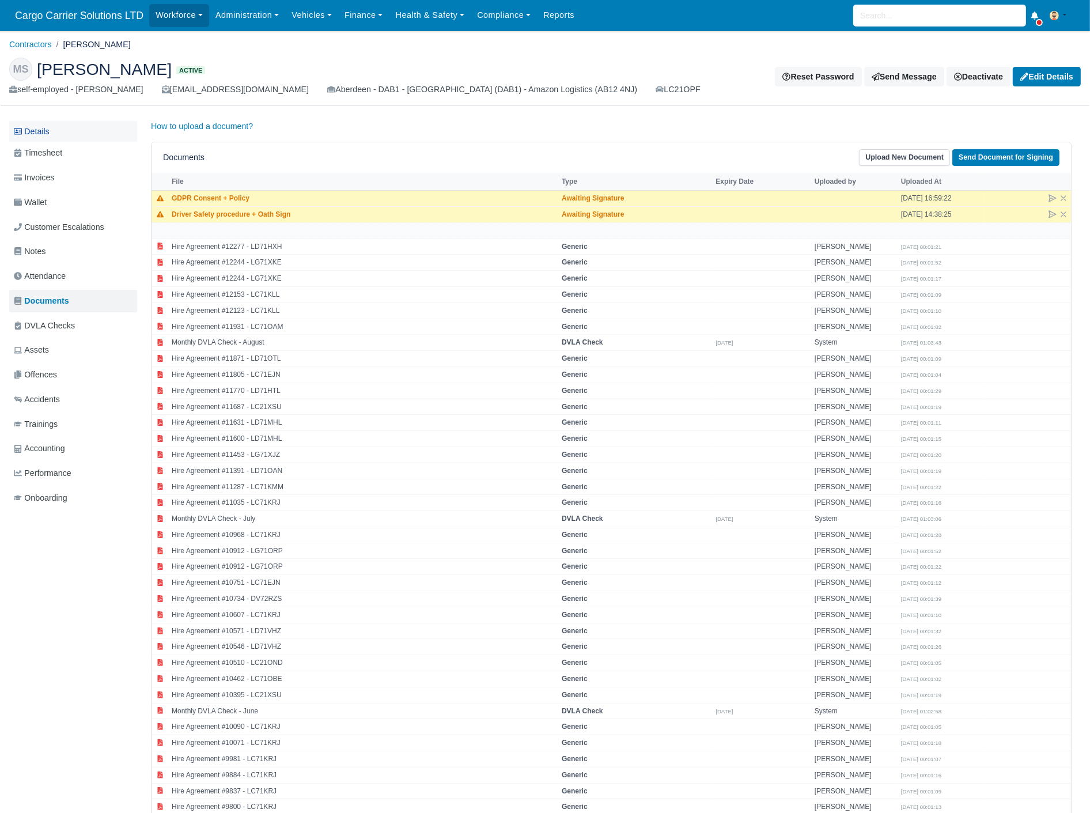
click at [54, 125] on link "Details" at bounding box center [73, 131] width 128 height 21
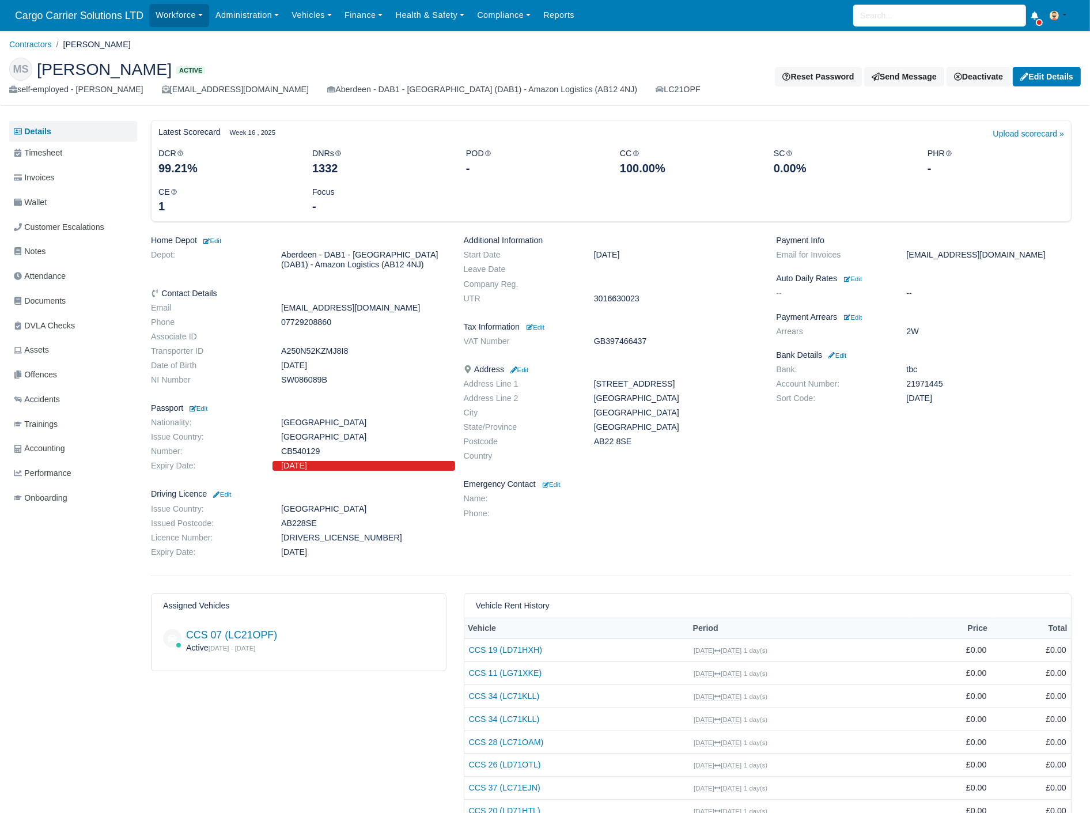
click at [625, 339] on dd "GB397466437" at bounding box center [676, 342] width 183 height 10
copy dd "GB397466437"
click at [56, 150] on span "Timesheet" at bounding box center [38, 152] width 48 height 13
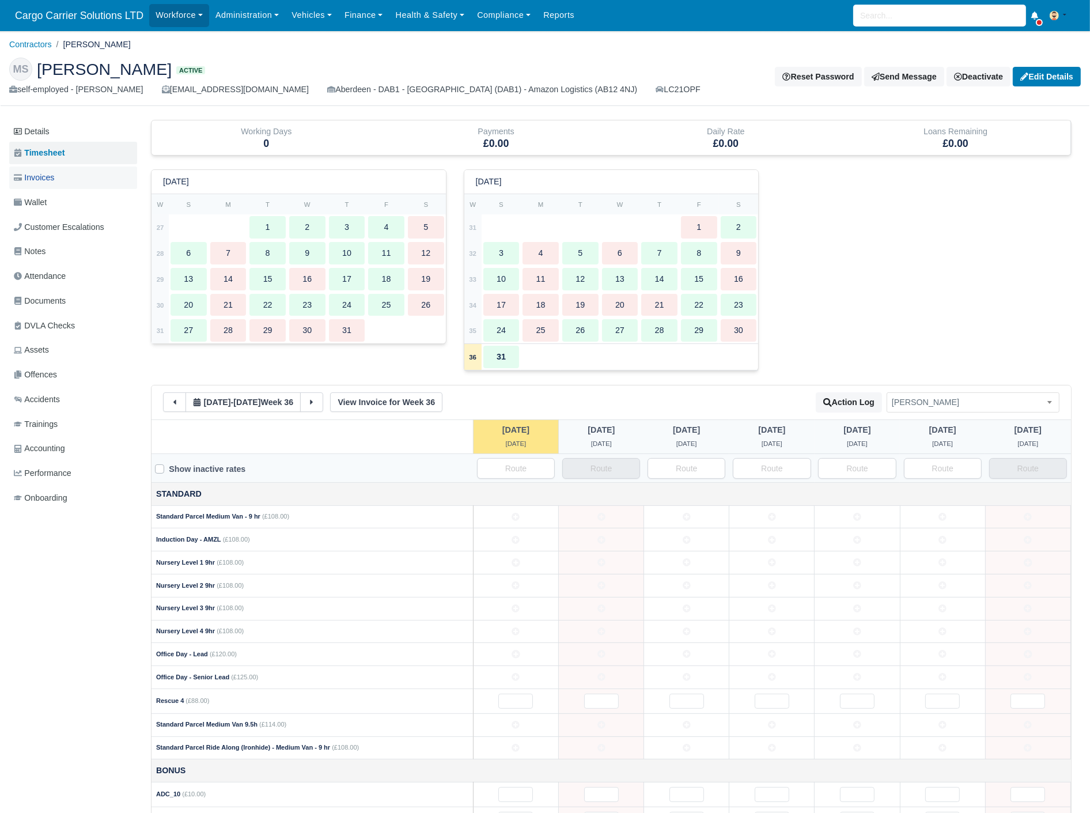
click at [43, 186] on link "Invoices" at bounding box center [73, 178] width 128 height 22
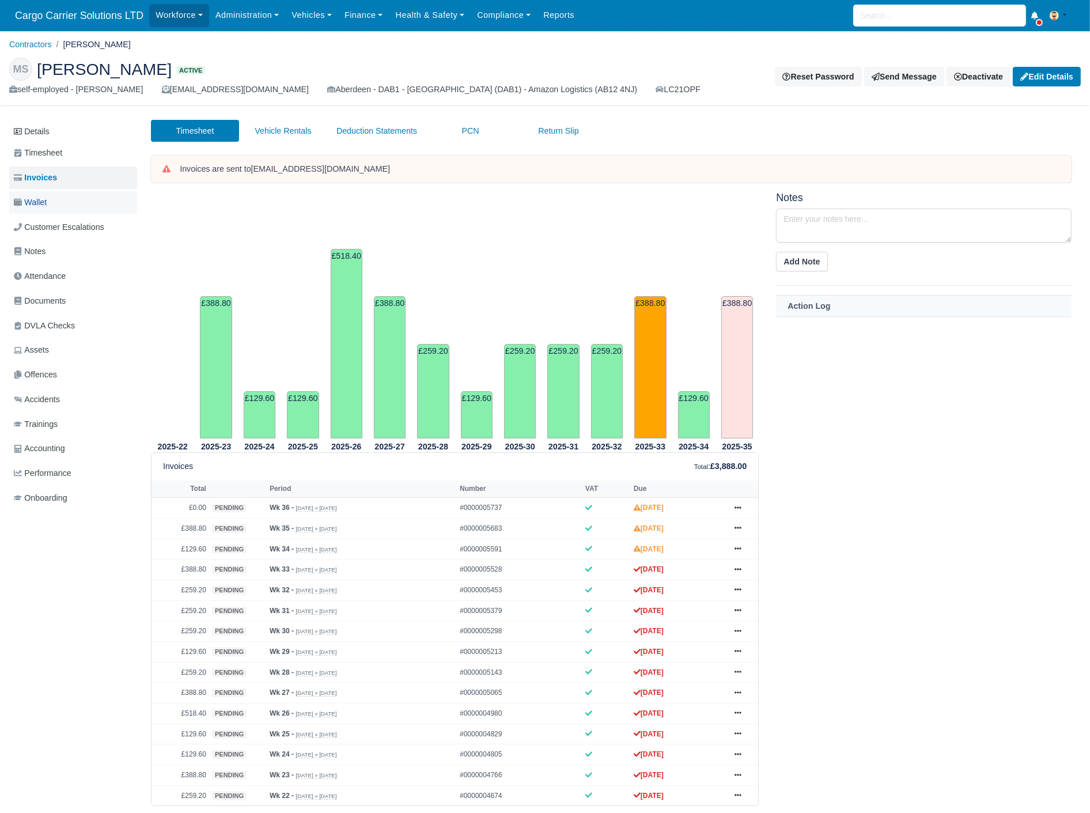
click at [38, 201] on span "Wallet" at bounding box center [30, 202] width 33 height 13
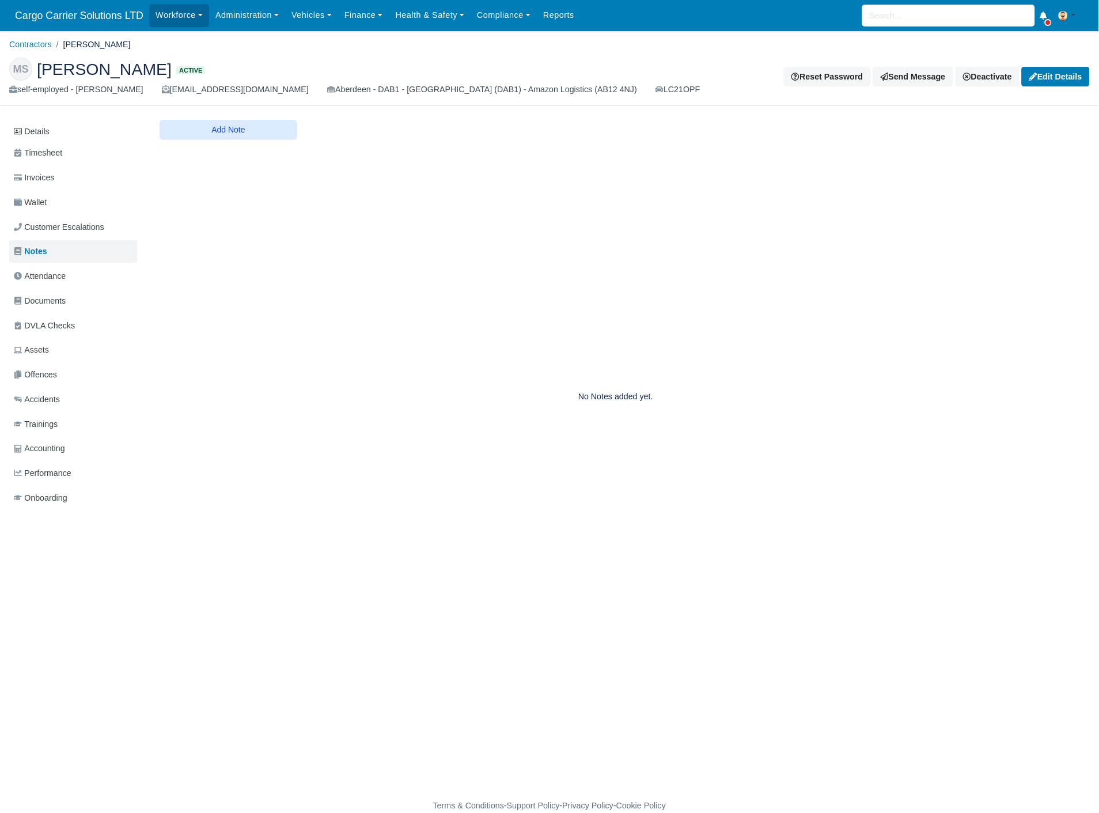
click at [33, 273] on span "Attendance" at bounding box center [40, 276] width 52 height 13
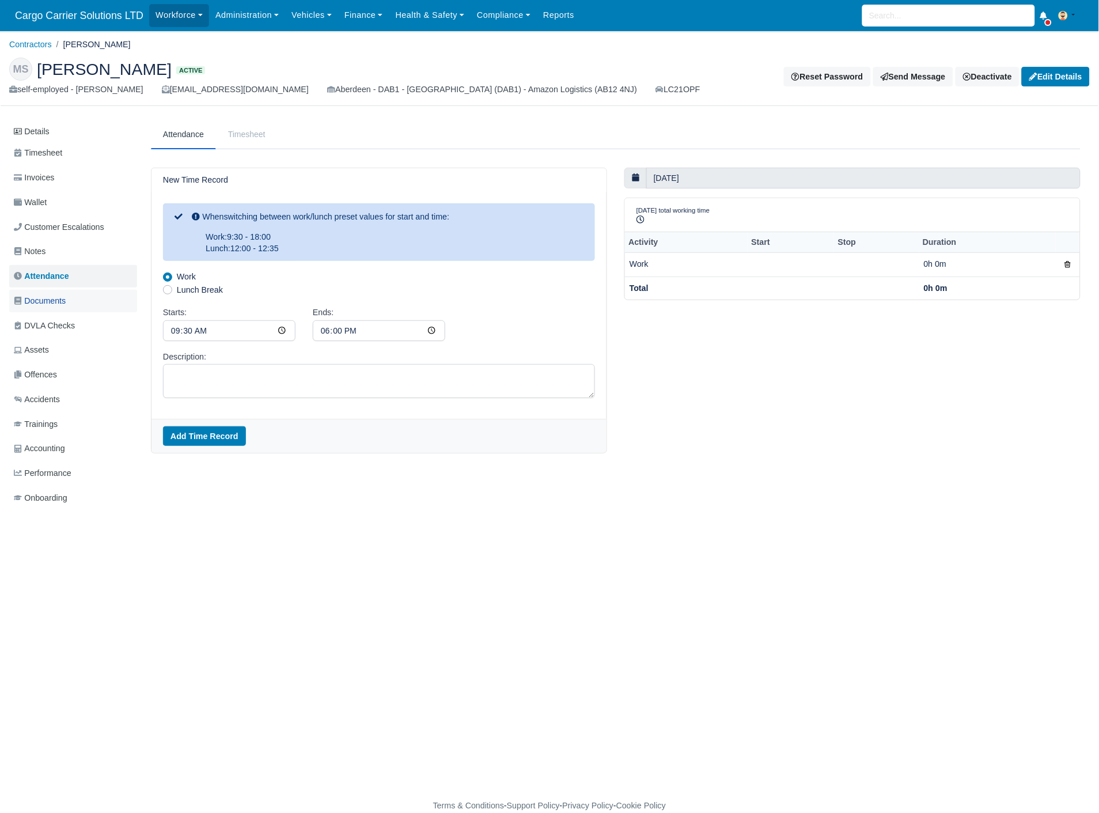
click at [37, 298] on span "Documents" at bounding box center [40, 300] width 52 height 13
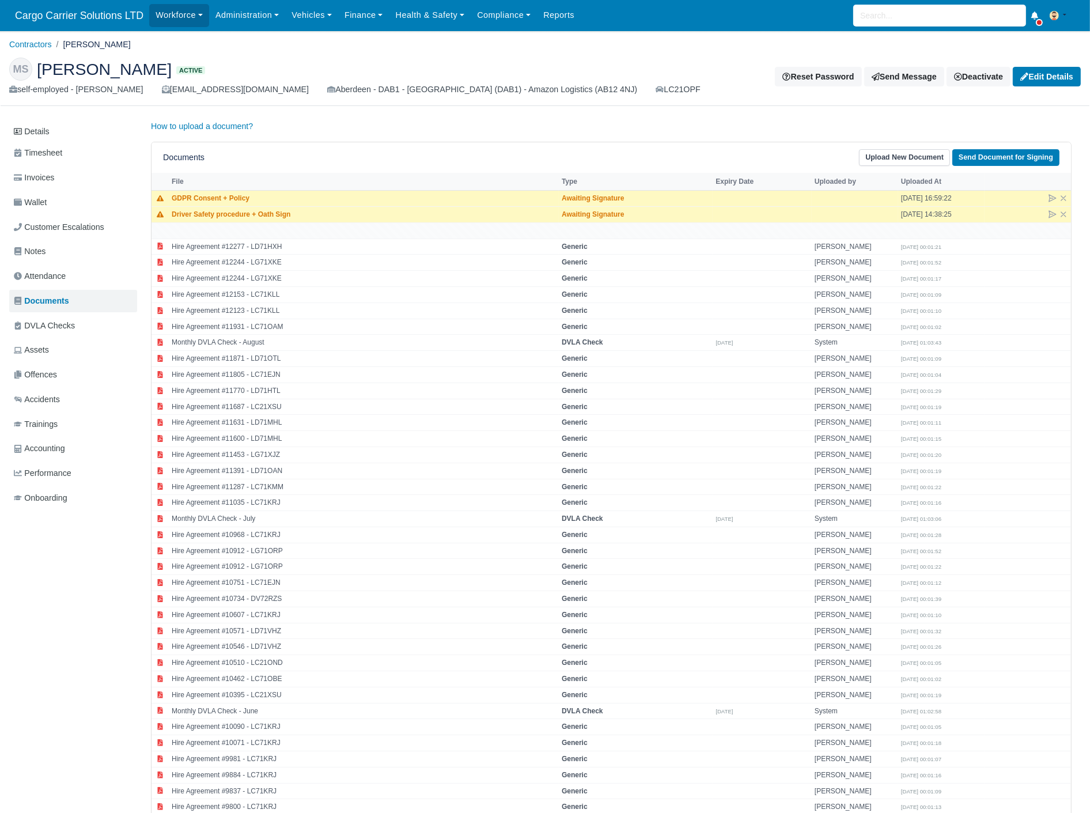
click at [39, 325] on span "DVLA Checks" at bounding box center [44, 325] width 61 height 13
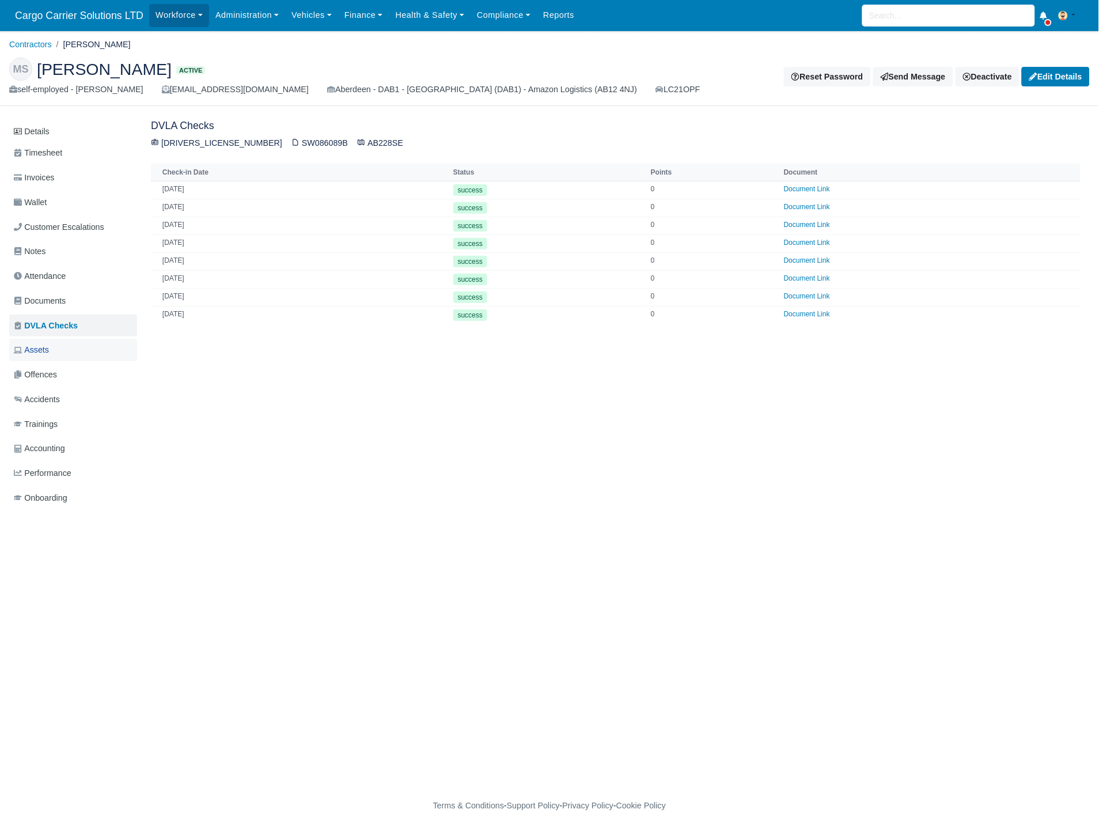
click at [39, 349] on span "Assets" at bounding box center [31, 349] width 35 height 13
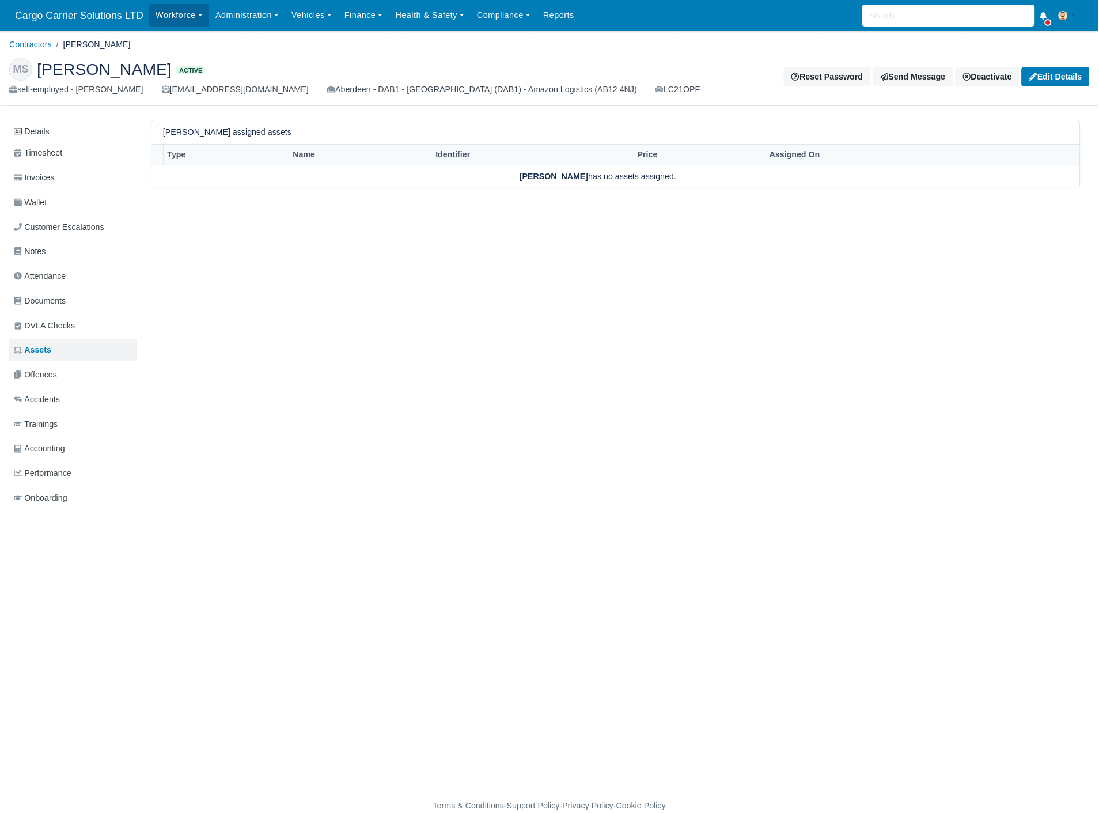
click at [39, 373] on span "Offences" at bounding box center [35, 374] width 43 height 13
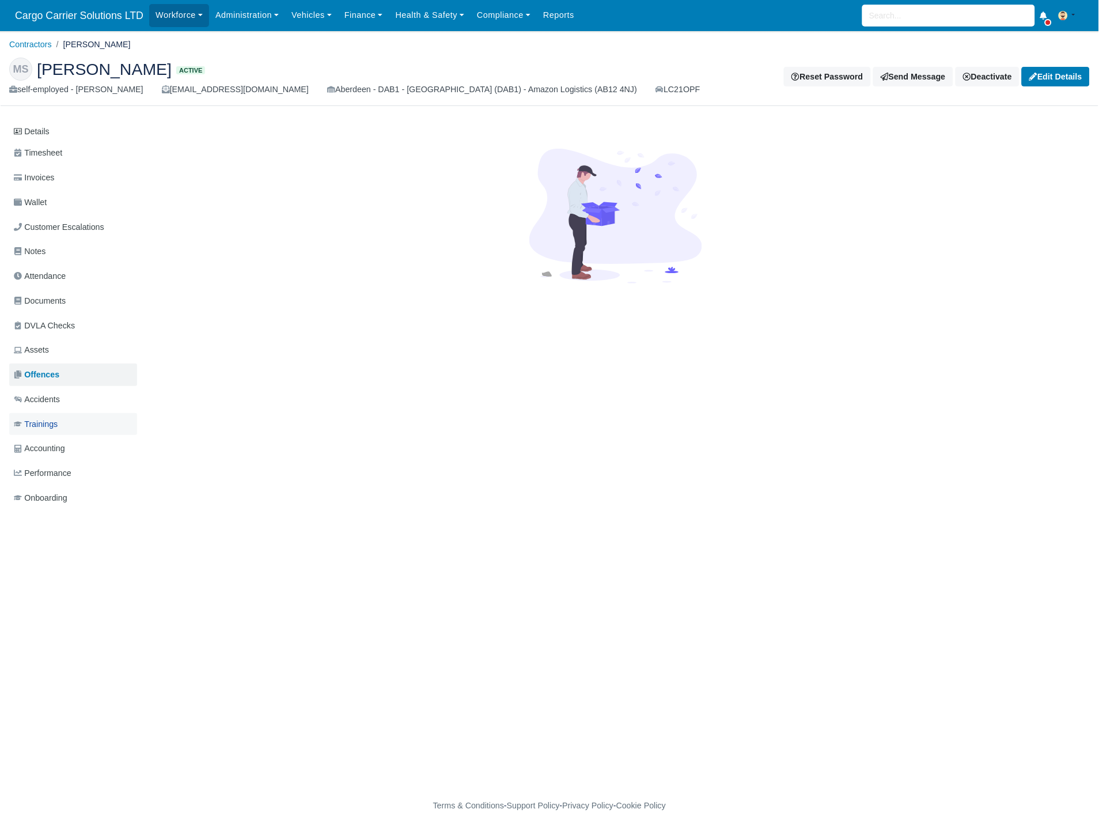
click at [58, 429] on span "Trainings" at bounding box center [36, 424] width 44 height 13
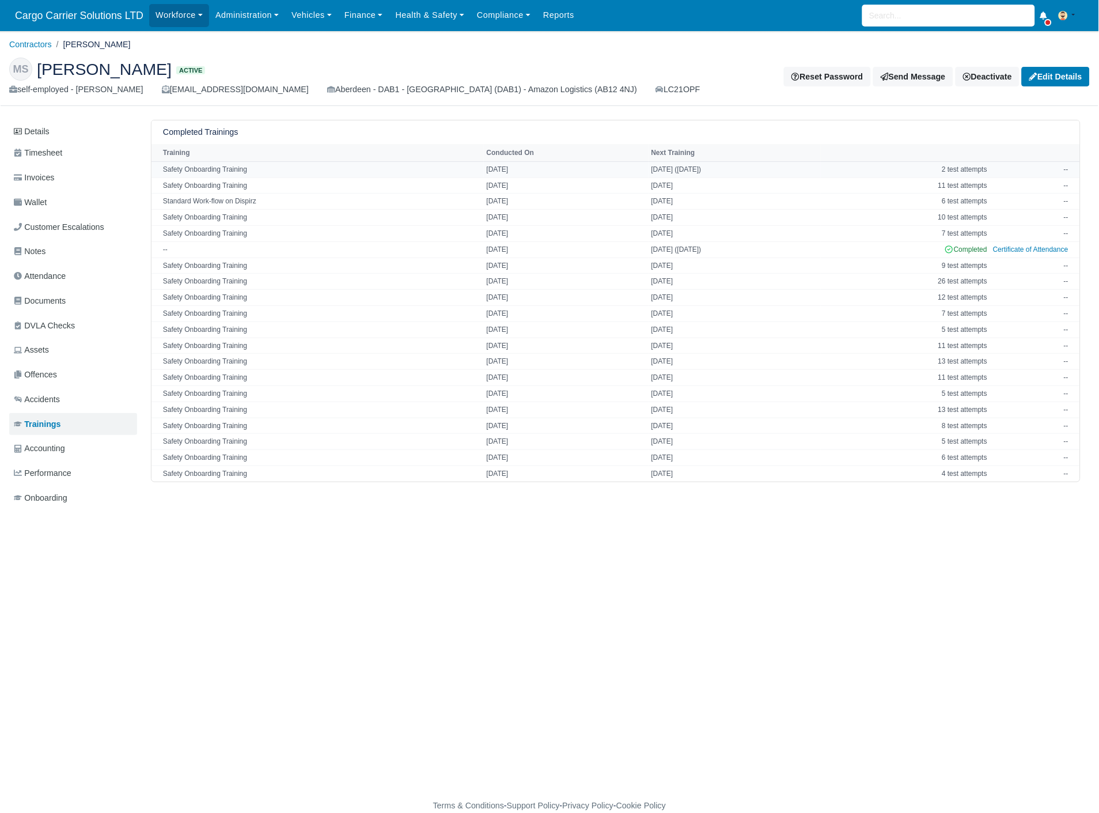
click at [245, 171] on td "Safety Onboarding Training" at bounding box center [318, 169] width 332 height 16
click at [727, 165] on td "[DATE] ([DATE])" at bounding box center [735, 169] width 172 height 16
click at [713, 184] on td "[DATE]" at bounding box center [735, 185] width 172 height 16
click at [976, 169] on td "2 test attempts" at bounding box center [905, 169] width 169 height 16
click at [1024, 254] on link "Certificate of Attendance" at bounding box center [1030, 249] width 75 height 8
